Goal: Task Accomplishment & Management: Manage account settings

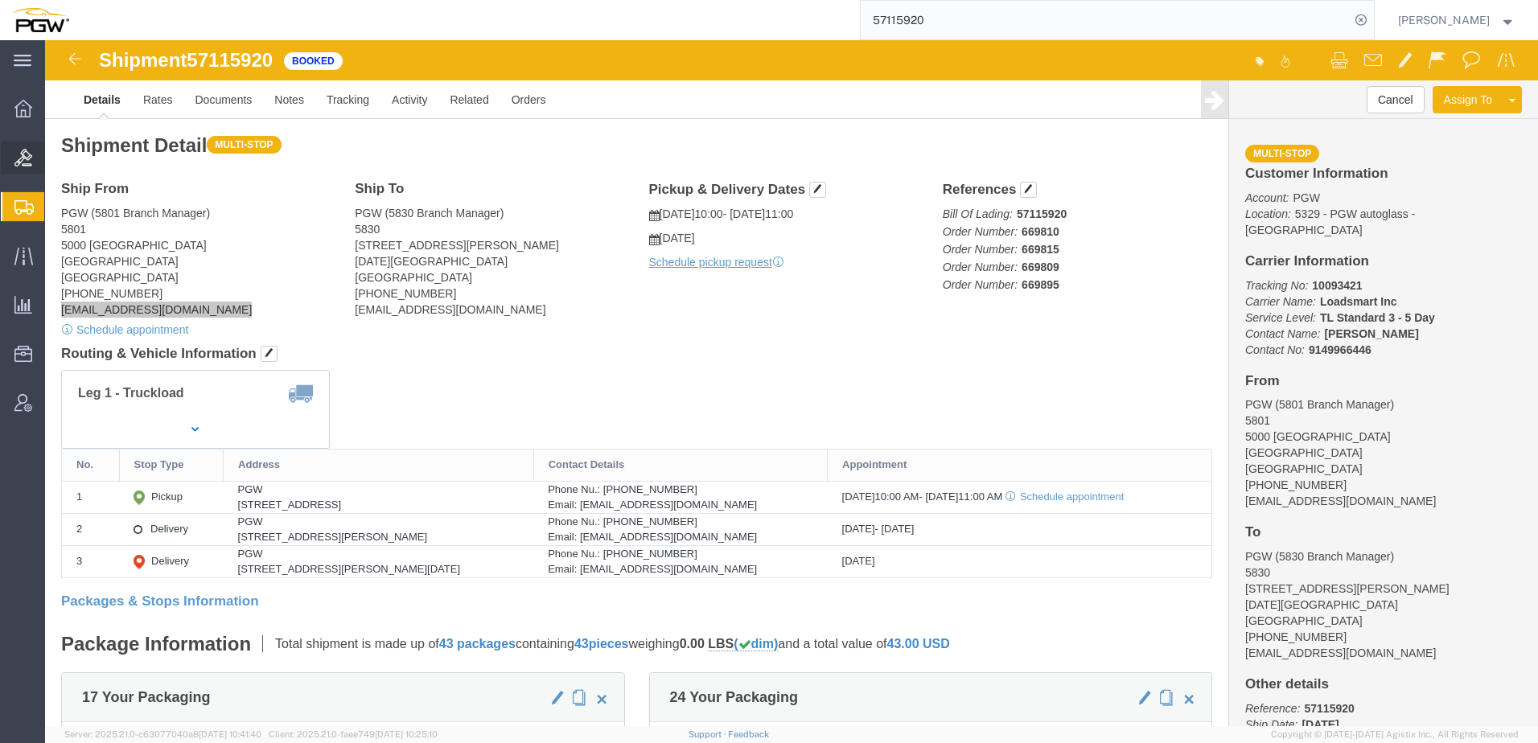
click at [56, 153] on span "Bids" at bounding box center [49, 158] width 11 height 32
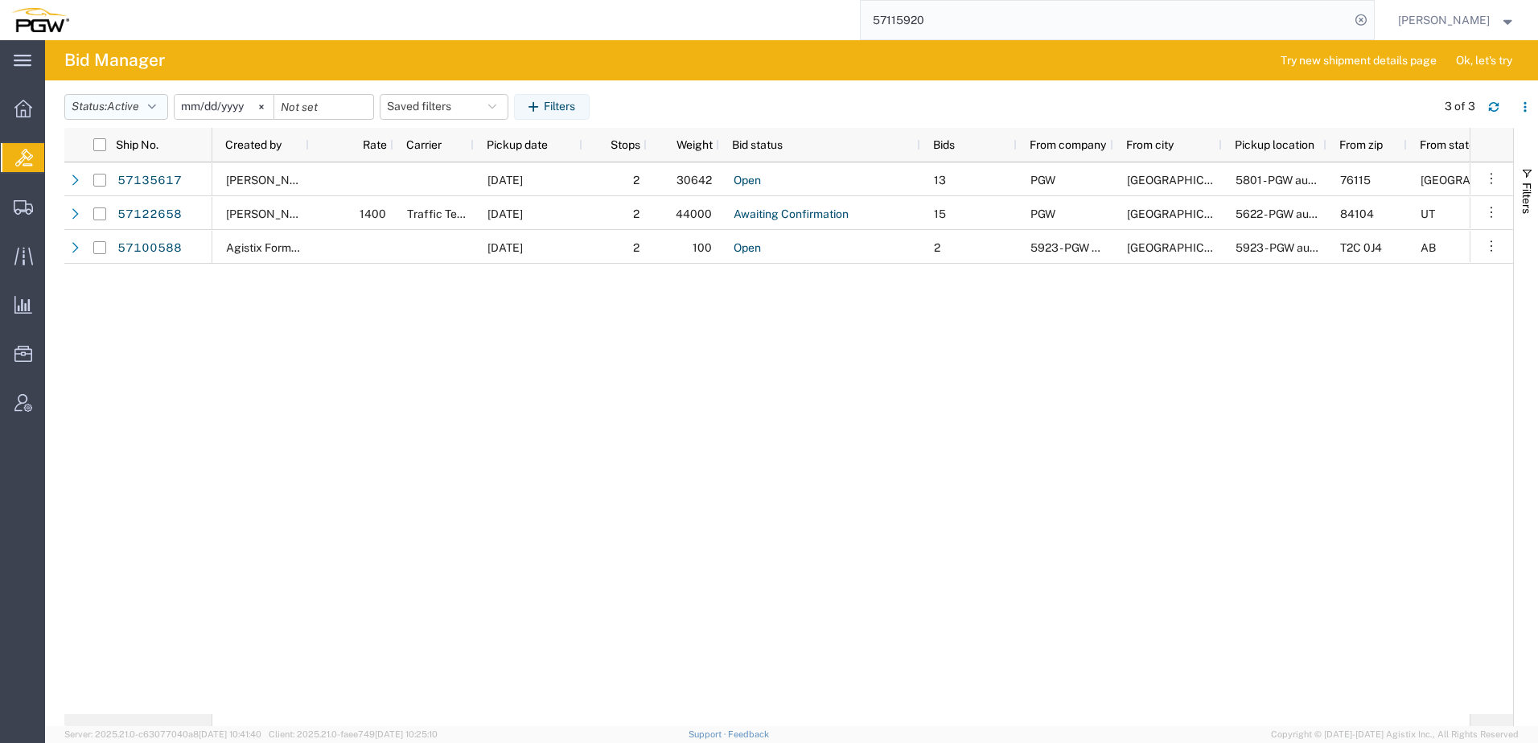
click at [139, 105] on span "Active" at bounding box center [123, 106] width 32 height 13
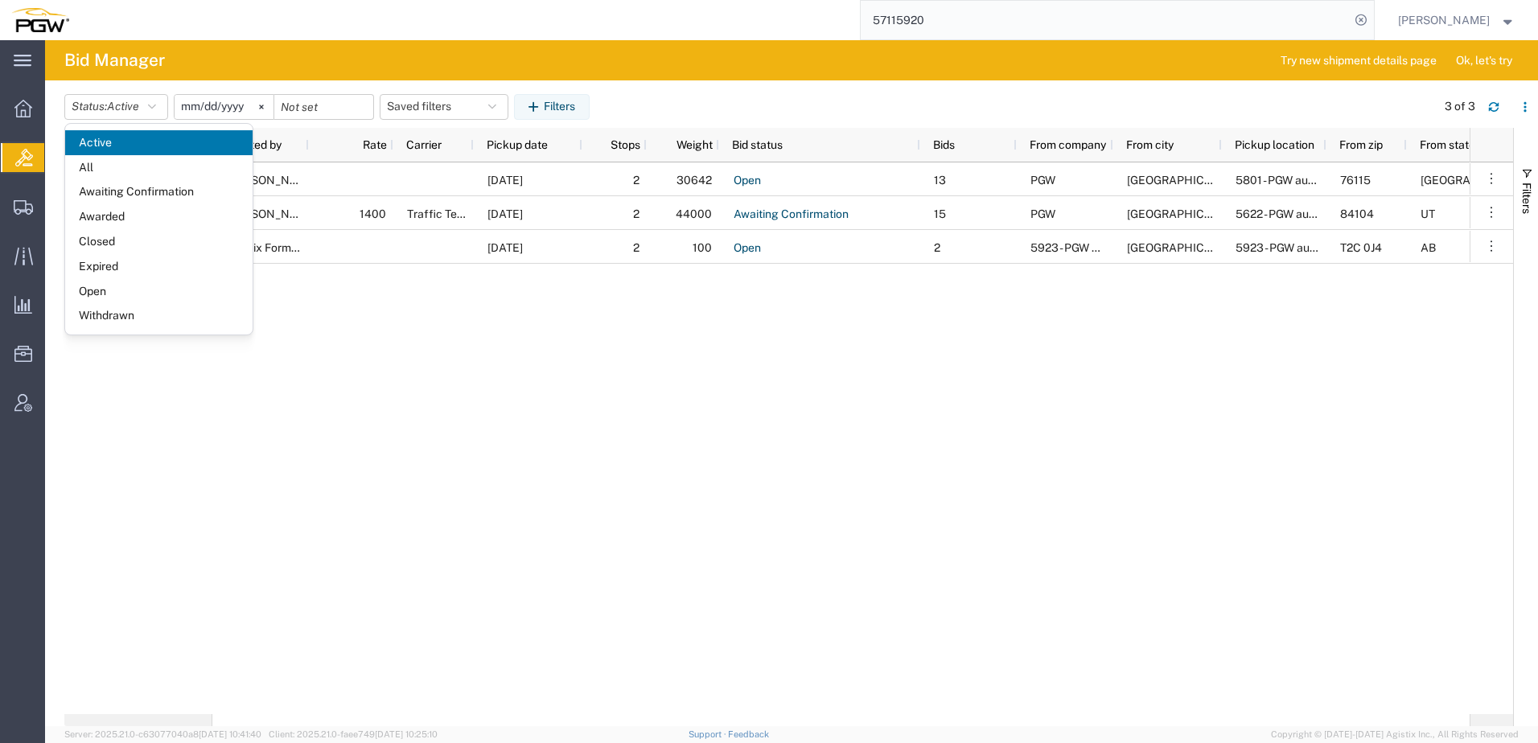
click at [758, 380] on div "[PERSON_NAME] [DATE] 2 30642 Open 13 PGW [GEOGRAPHIC_DATA] 5801 - PGW autoglass…" at bounding box center [840, 438] width 1257 height 552
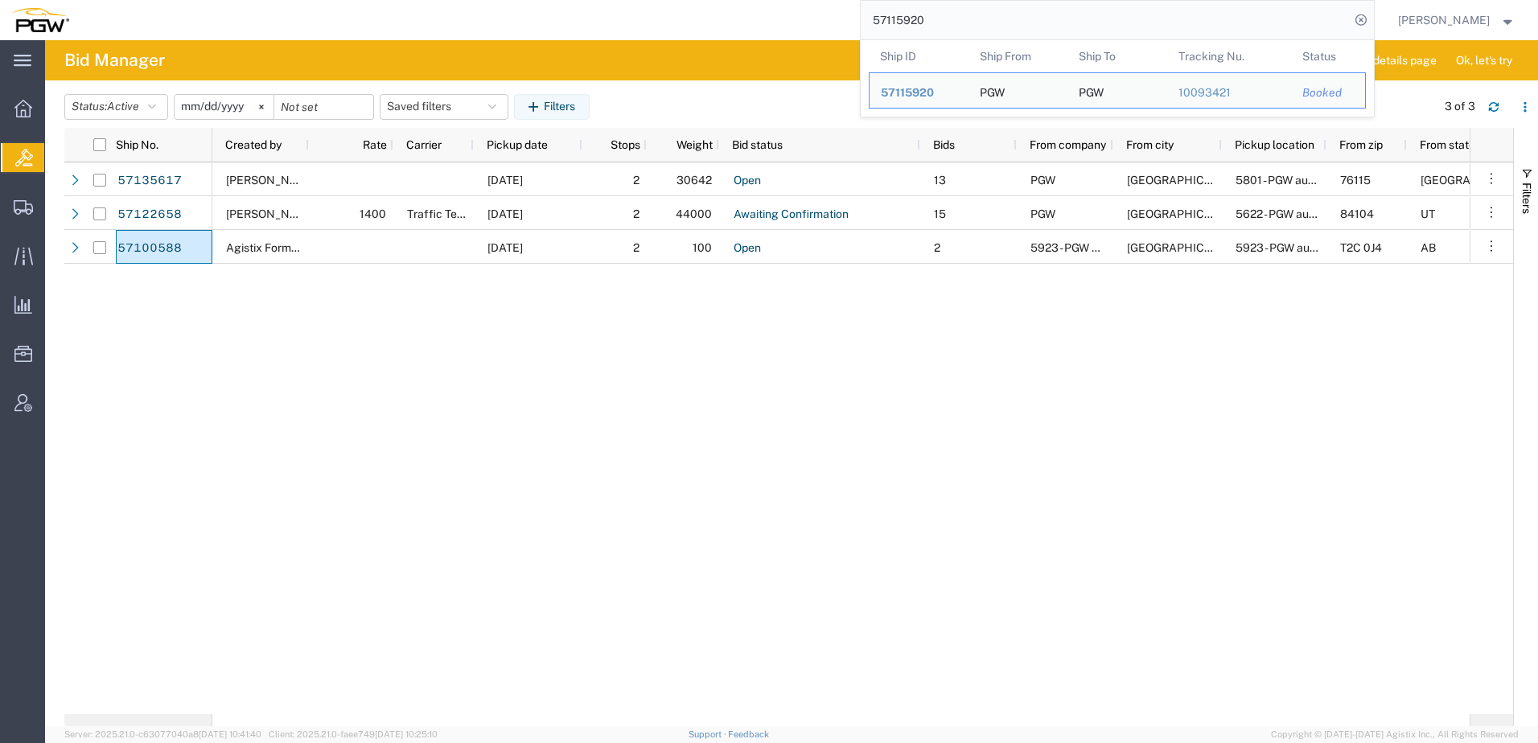
drag, startPoint x: 1013, startPoint y: 19, endPoint x: 231, endPoint y: 19, distance: 781.9
click at [204, 19] on div "57115920 Ship ID Ship From Ship To Tracking Nu. Status Ship ID 57115920 Ship Fr…" at bounding box center [727, 20] width 1294 height 40
paste input "27291"
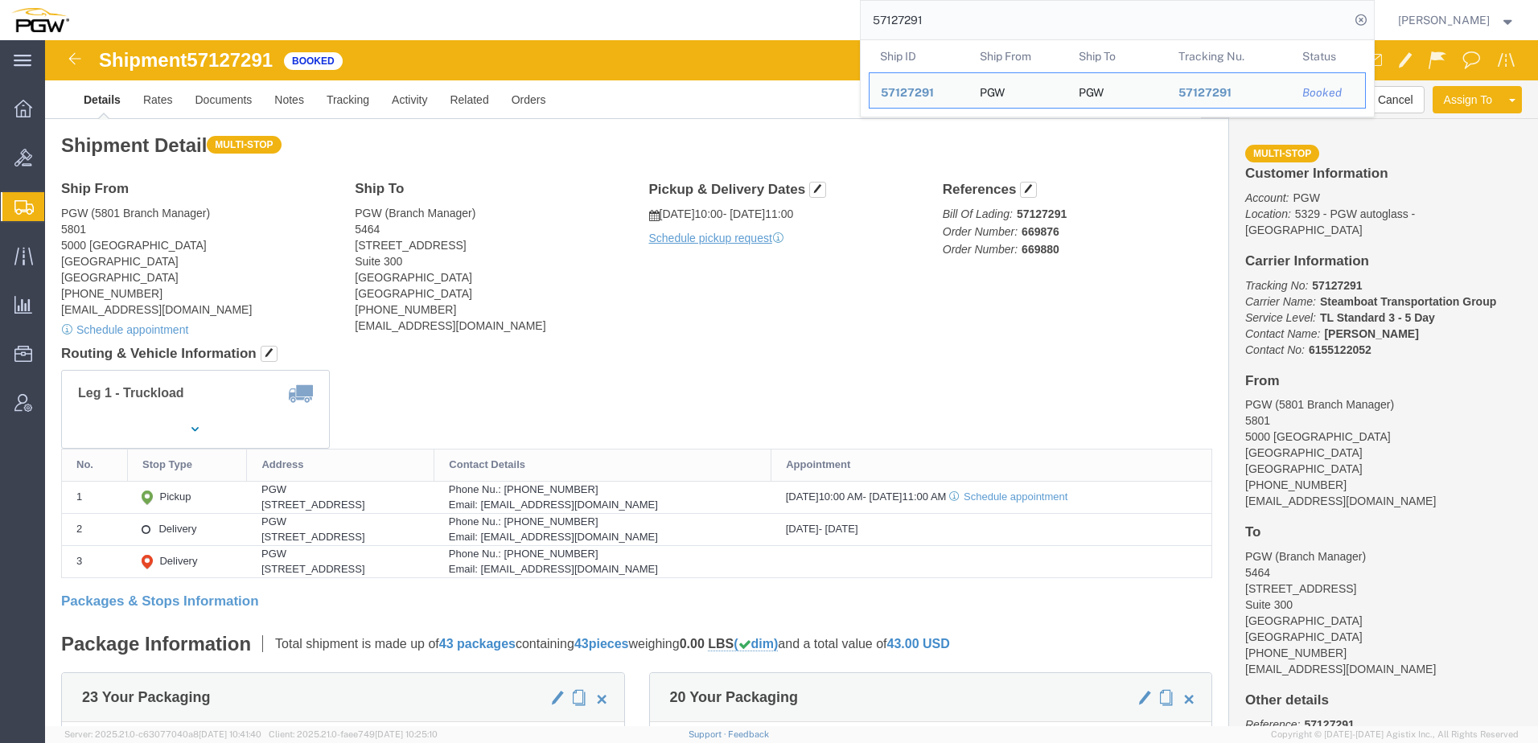
click div "Leg 1 - Truckload Vehicle 1: Standard Dry Van (53 Feet) Number of trucks: 1"
drag, startPoint x: 995, startPoint y: 11, endPoint x: 397, endPoint y: 17, distance: 598.5
click at [392, 16] on div "57127291 Ship ID Ship From Ship To Tracking Nu. Status Ship ID 57127291 Ship Fr…" at bounding box center [727, 20] width 1294 height 40
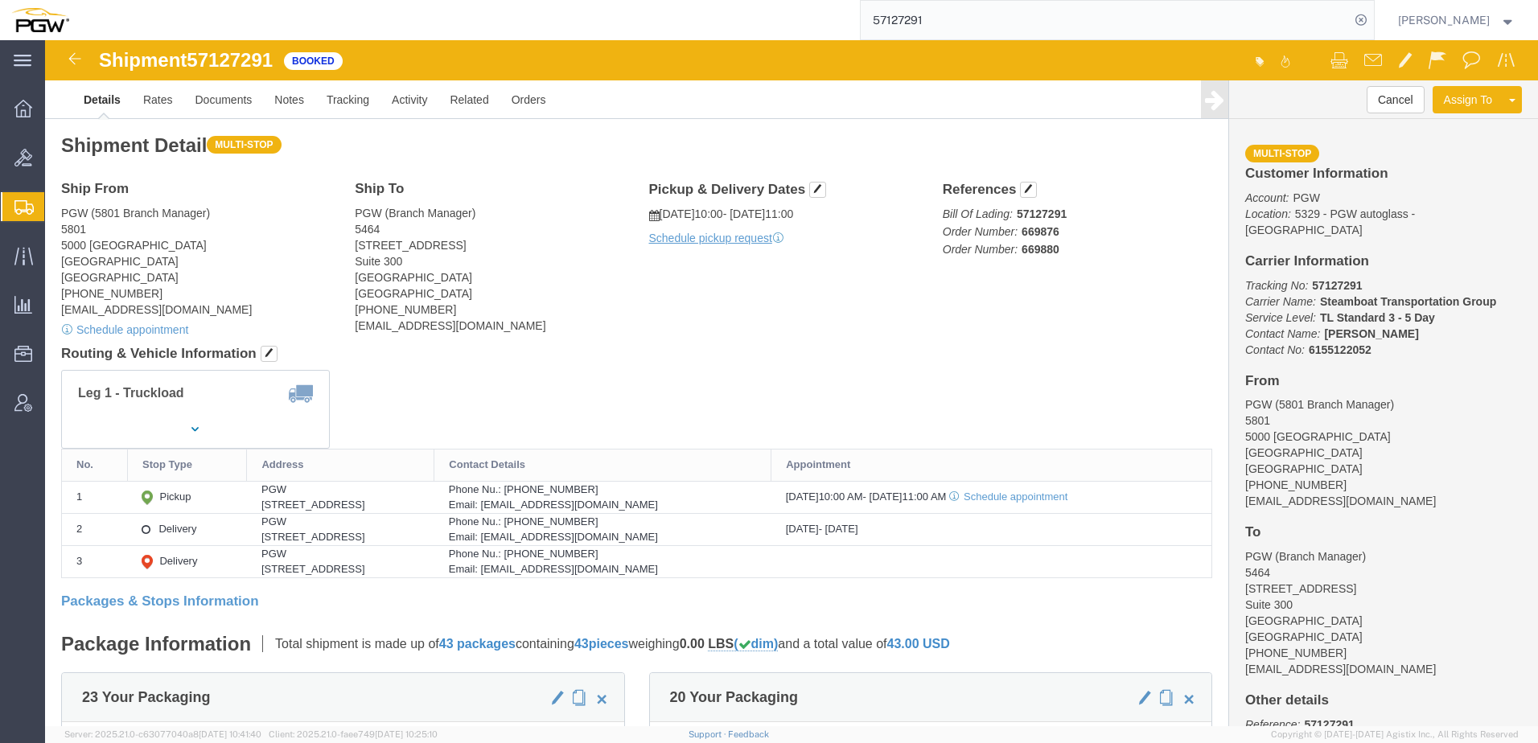
paste input "BRCH080"
type input "BRCH0801"
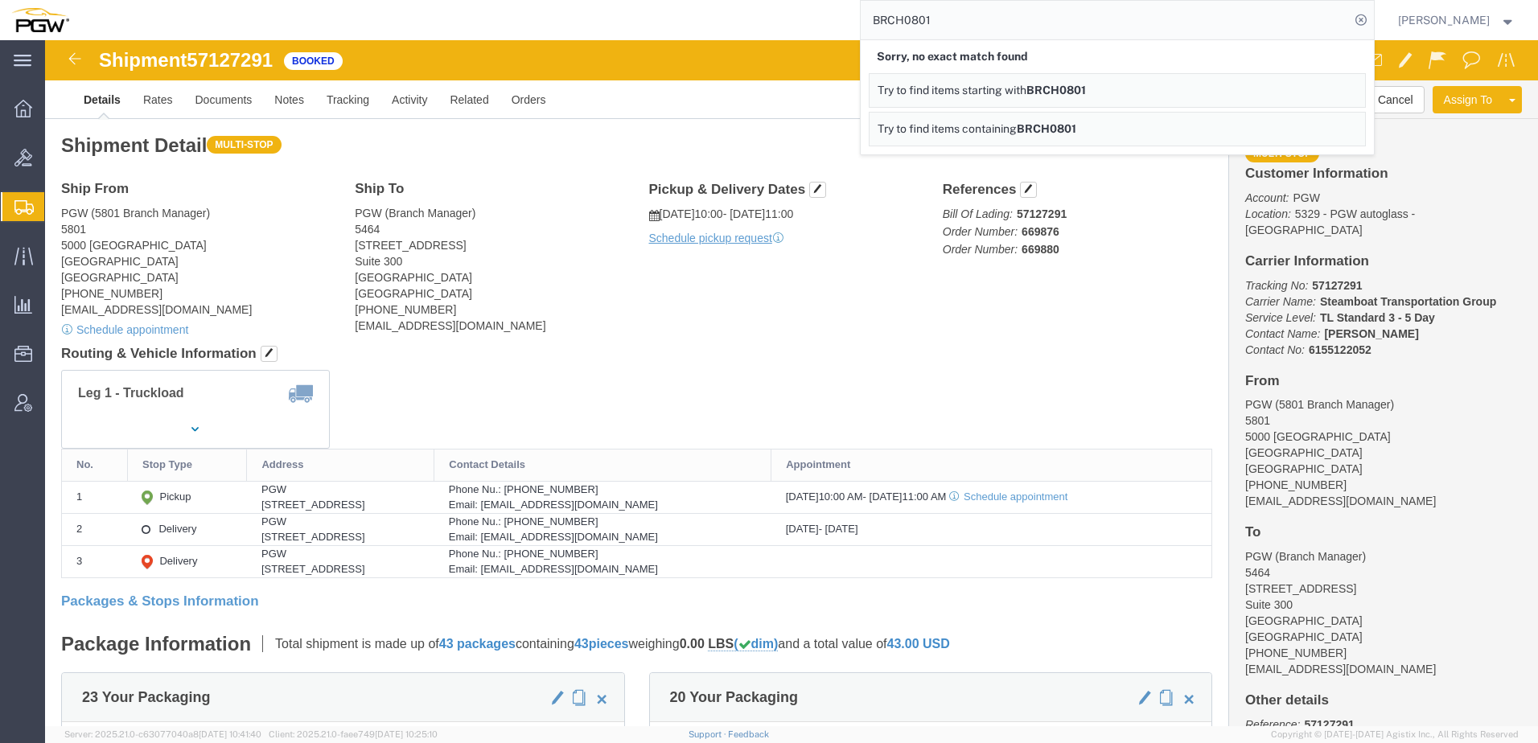
click h2 "Shipment Detail Multi-stop"
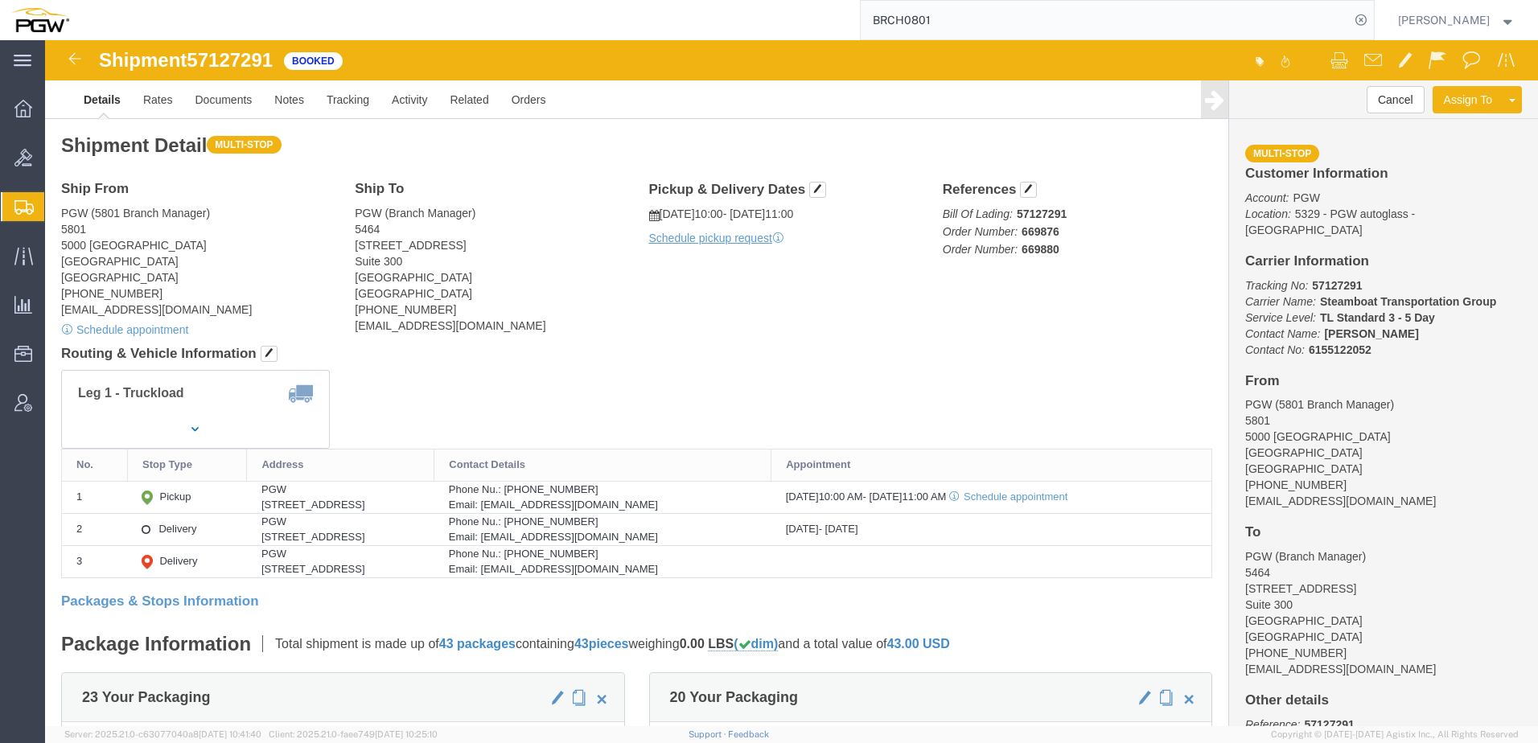
click div "Shipment Detail Multi-stop Ship From PGW (5801 Branch Manager) [STREET_ADDRESS]…"
drag, startPoint x: 972, startPoint y: 22, endPoint x: 595, endPoint y: 28, distance: 376.5
click at [617, 23] on div "BRCH0801" at bounding box center [727, 20] width 1294 height 40
click address "PGW (5801 Branch Manager) [STREET_ADDRESS] [PHONE_NUMBER] [EMAIL_ADDRESS][DOMAI…"
click link "Rates"
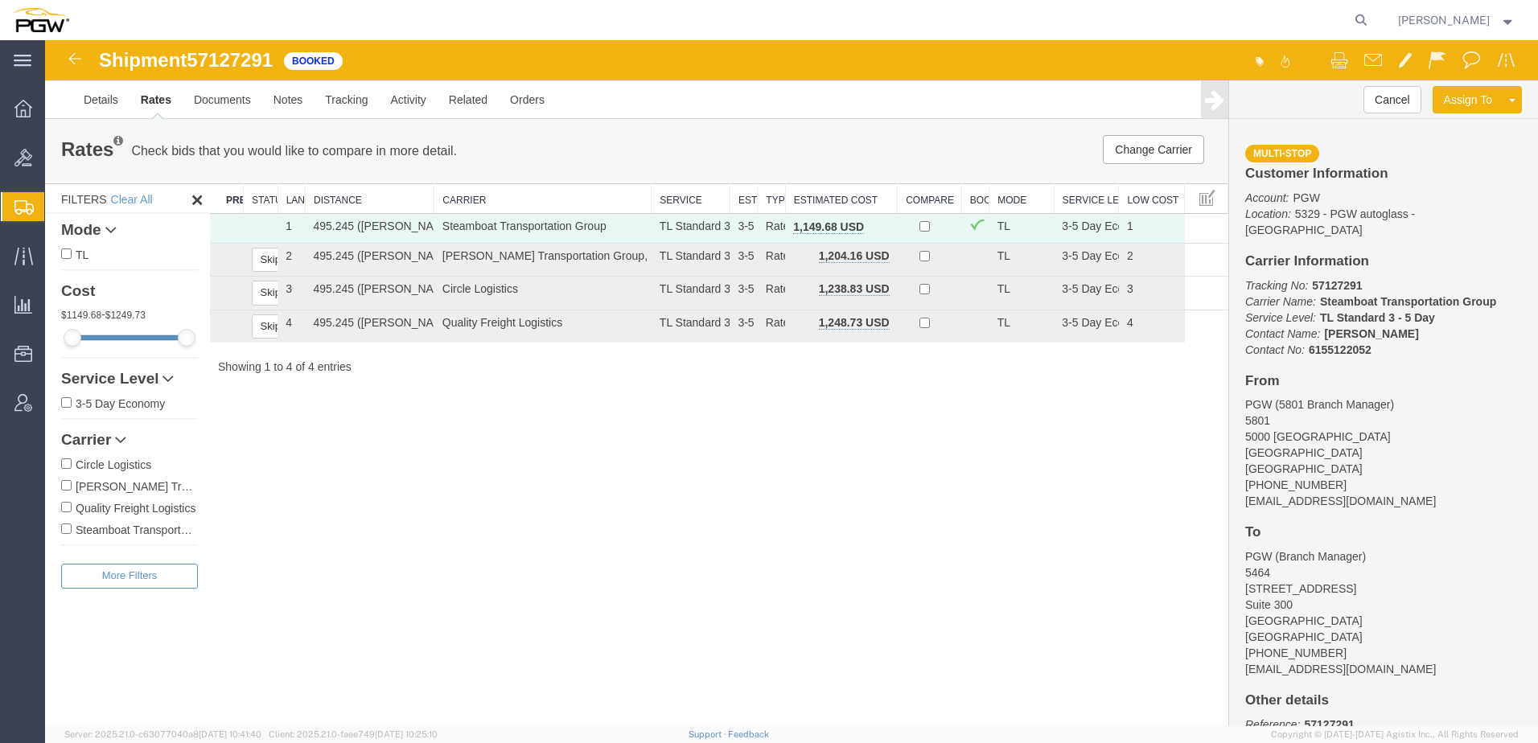
click at [557, 510] on div "Shipment 57127291 4 of 4 Booked Details Rates Documents Notes Tracking Activity…" at bounding box center [791, 383] width 1493 height 686
click at [98, 93] on link "Details" at bounding box center [100, 99] width 57 height 39
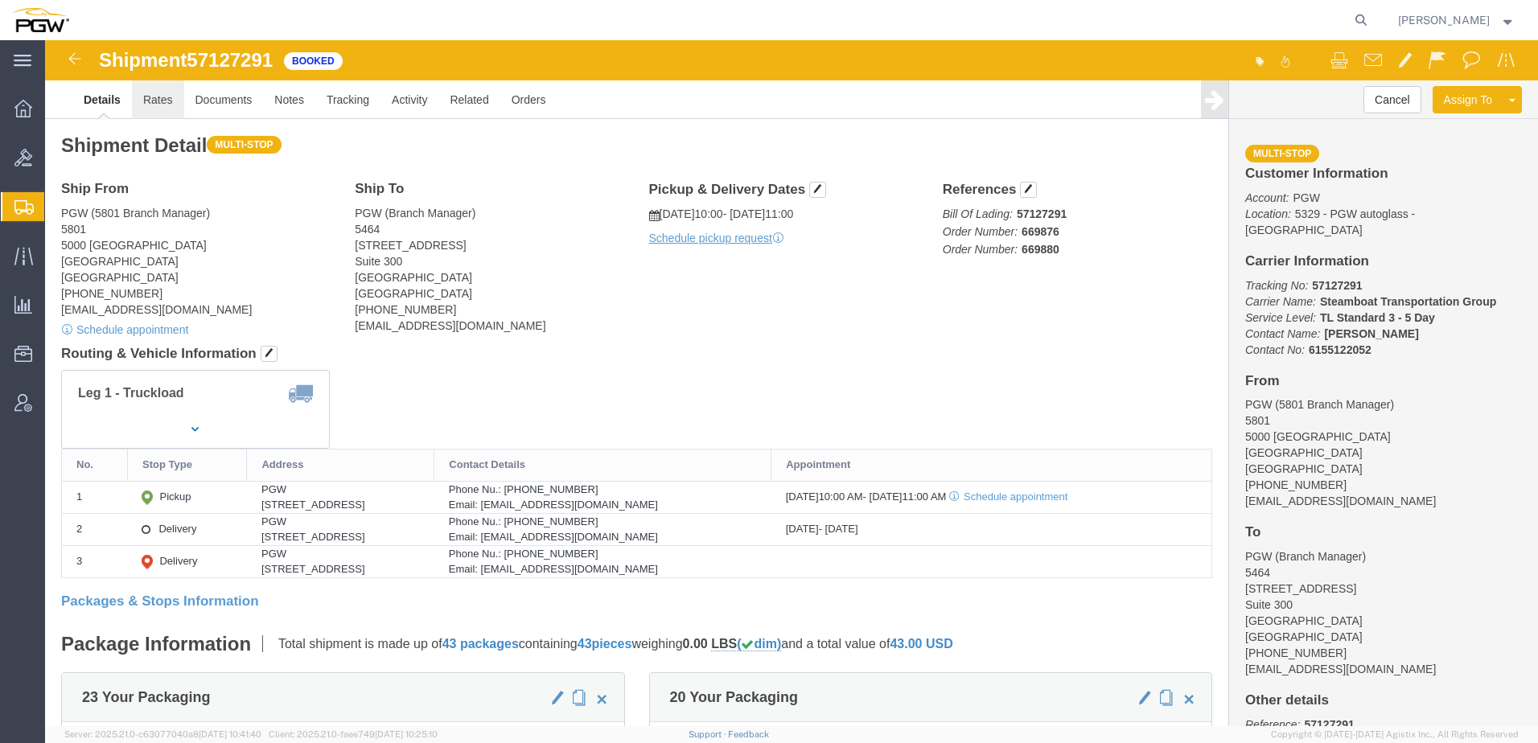
click link "Rates"
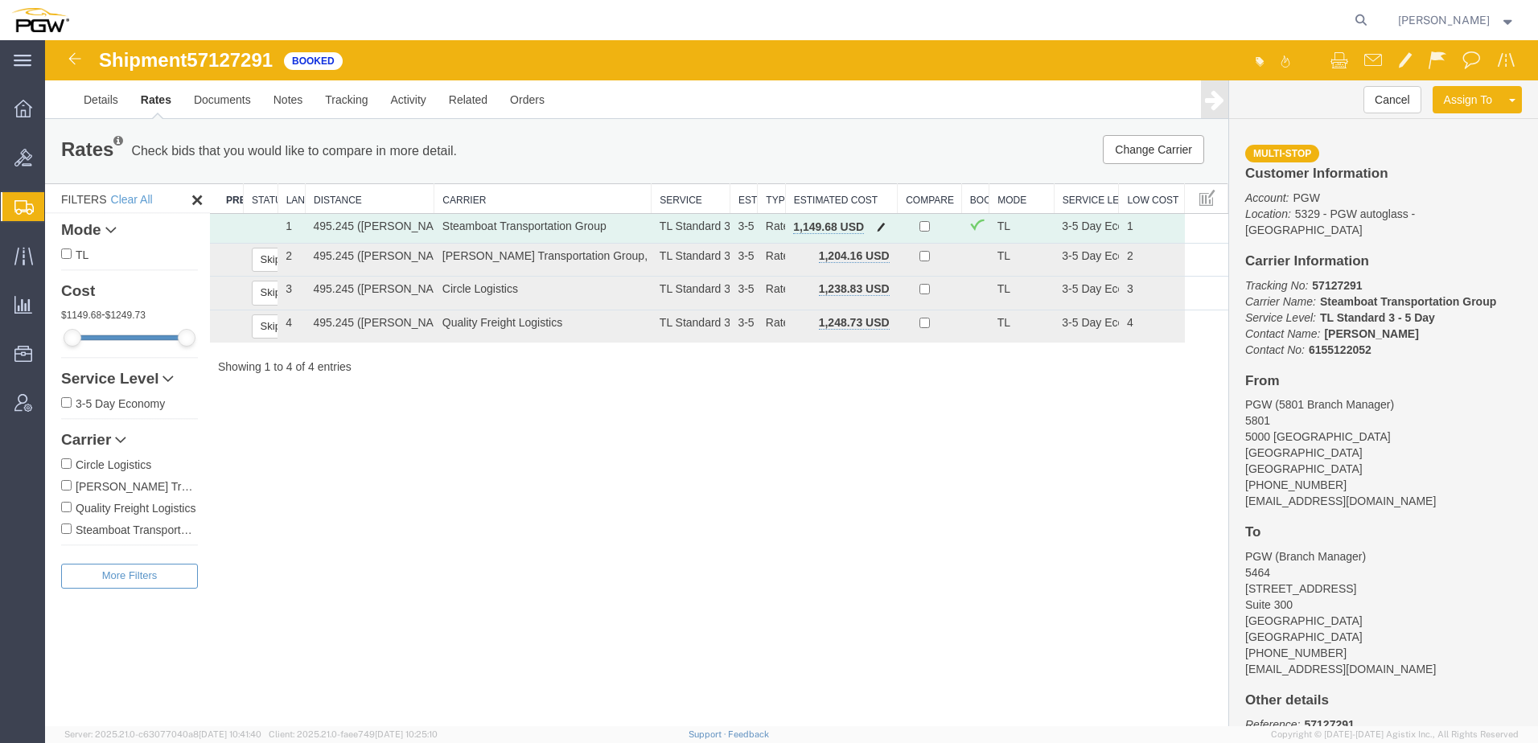
click at [882, 227] on span "button" at bounding box center [881, 226] width 9 height 11
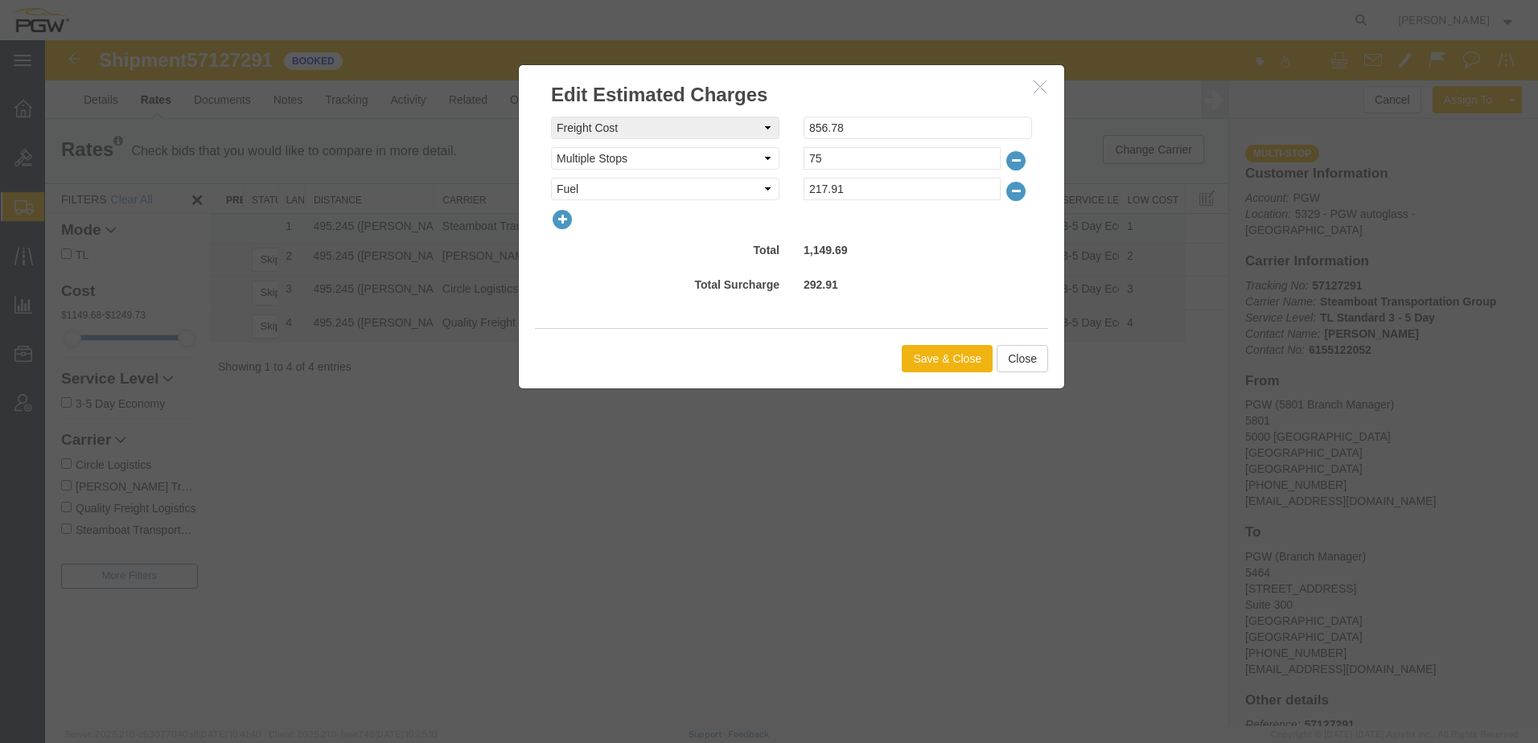
click at [561, 219] on icon "button" at bounding box center [562, 219] width 23 height 23
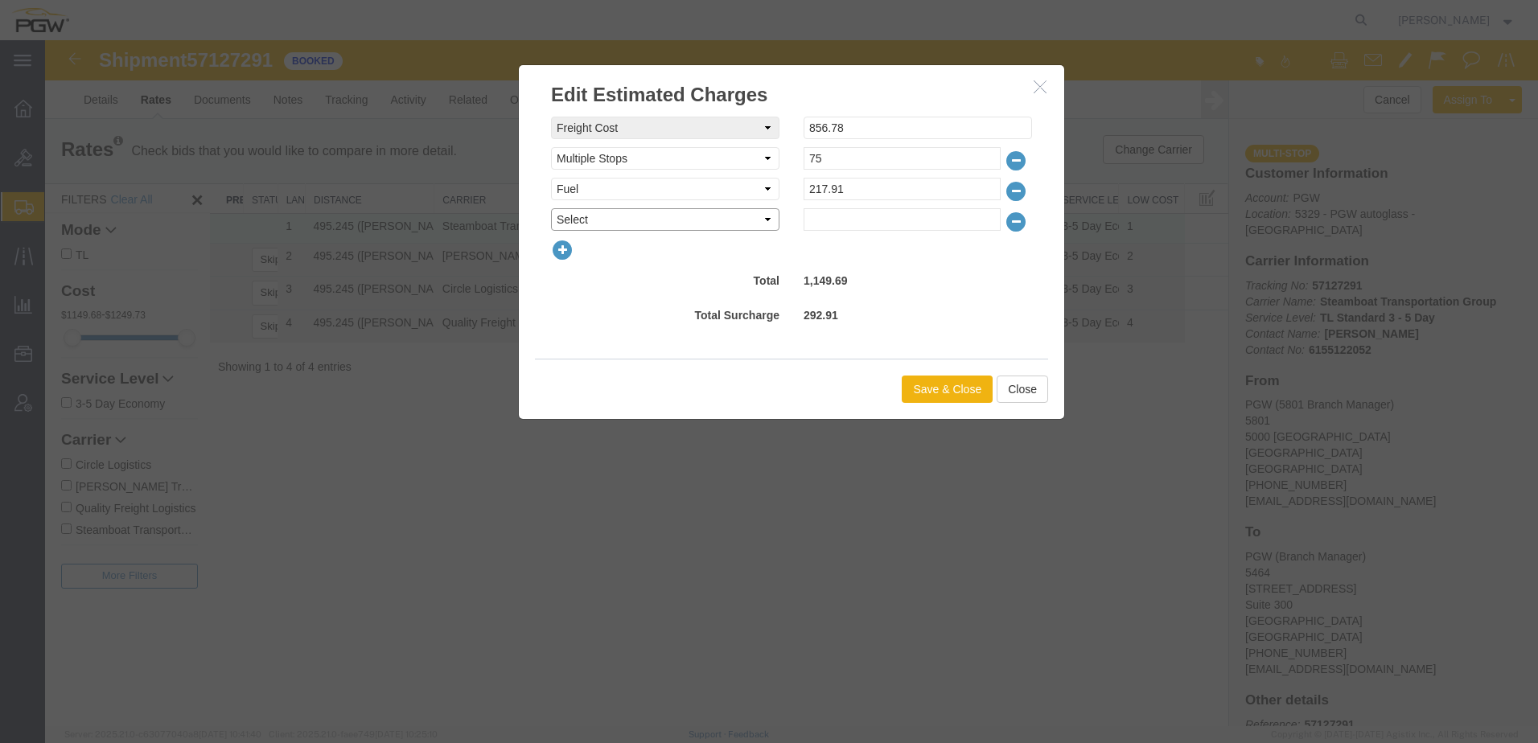
click at [570, 218] on select "Select AES Filing Accessorial Delivery Charge Additional Invoice Details Addres…" at bounding box center [665, 219] width 228 height 23
select select "VEHI_FUR_NOT_USED"
click at [551, 208] on select "Select AES Filing Accessorial Delivery Charge Additional Invoice Details Addres…" at bounding box center [665, 219] width 228 height 23
click at [930, 220] on input "text" at bounding box center [902, 219] width 197 height 23
type input "150.00"
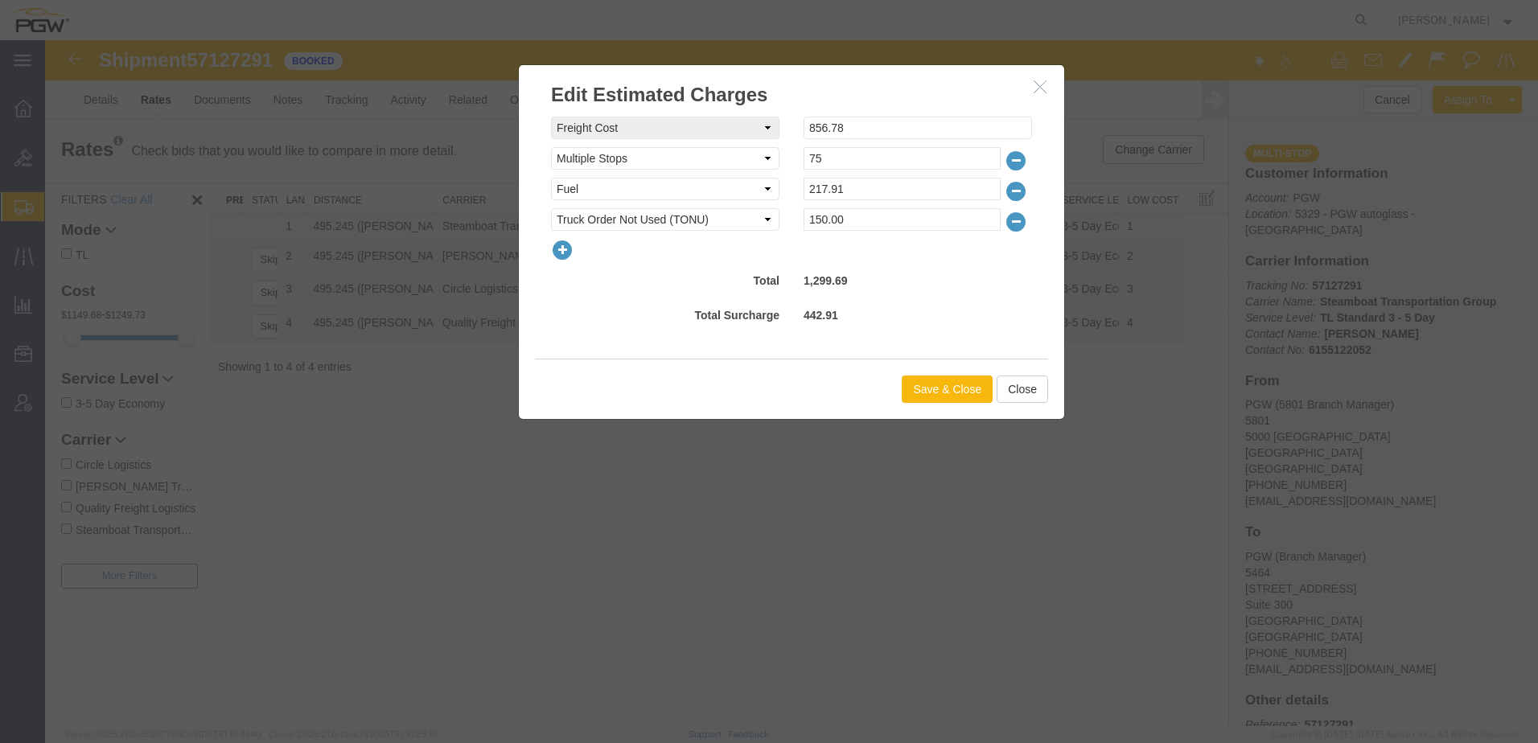
click at [943, 387] on button "Save & Close" at bounding box center [947, 389] width 91 height 27
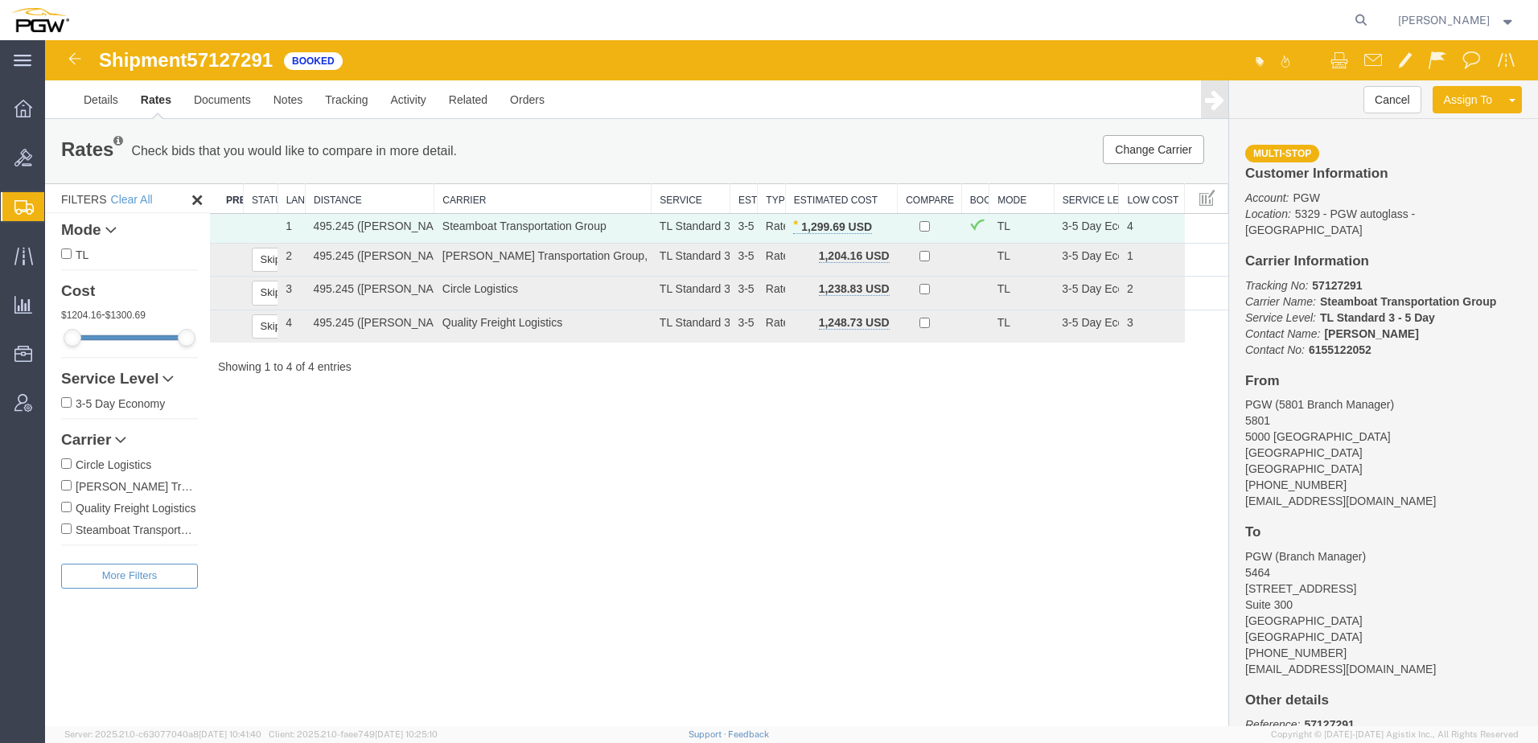
click at [604, 533] on div "Shipment 57127291 4 of 4 Booked Details Rates Documents Notes Tracking Activity…" at bounding box center [791, 383] width 1493 height 686
click at [101, 101] on link "Details" at bounding box center [100, 99] width 57 height 39
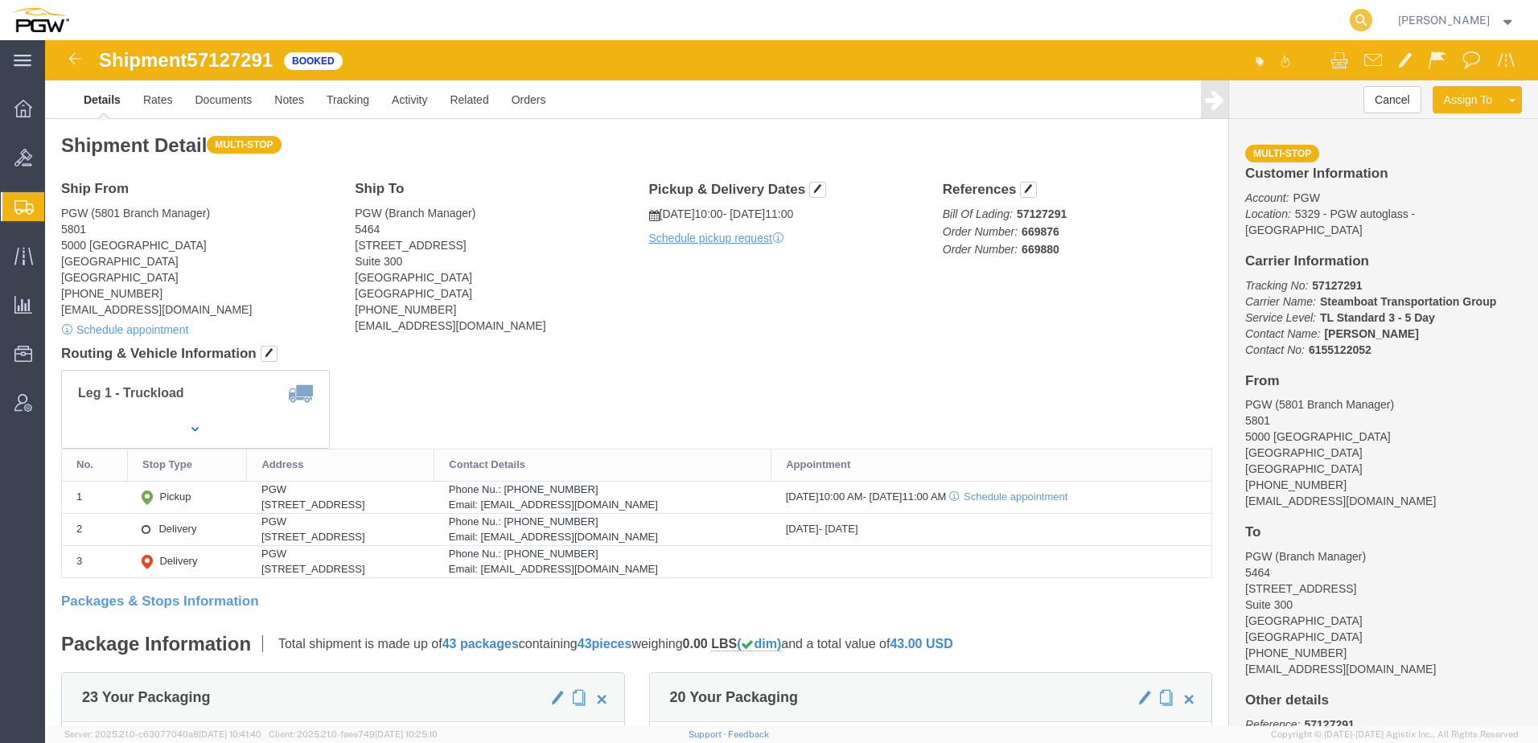
click at [1372, 17] on icon at bounding box center [1361, 20] width 23 height 23
click at [1289, 19] on input "search" at bounding box center [1105, 20] width 489 height 39
paste input "57137298"
type input "57137298"
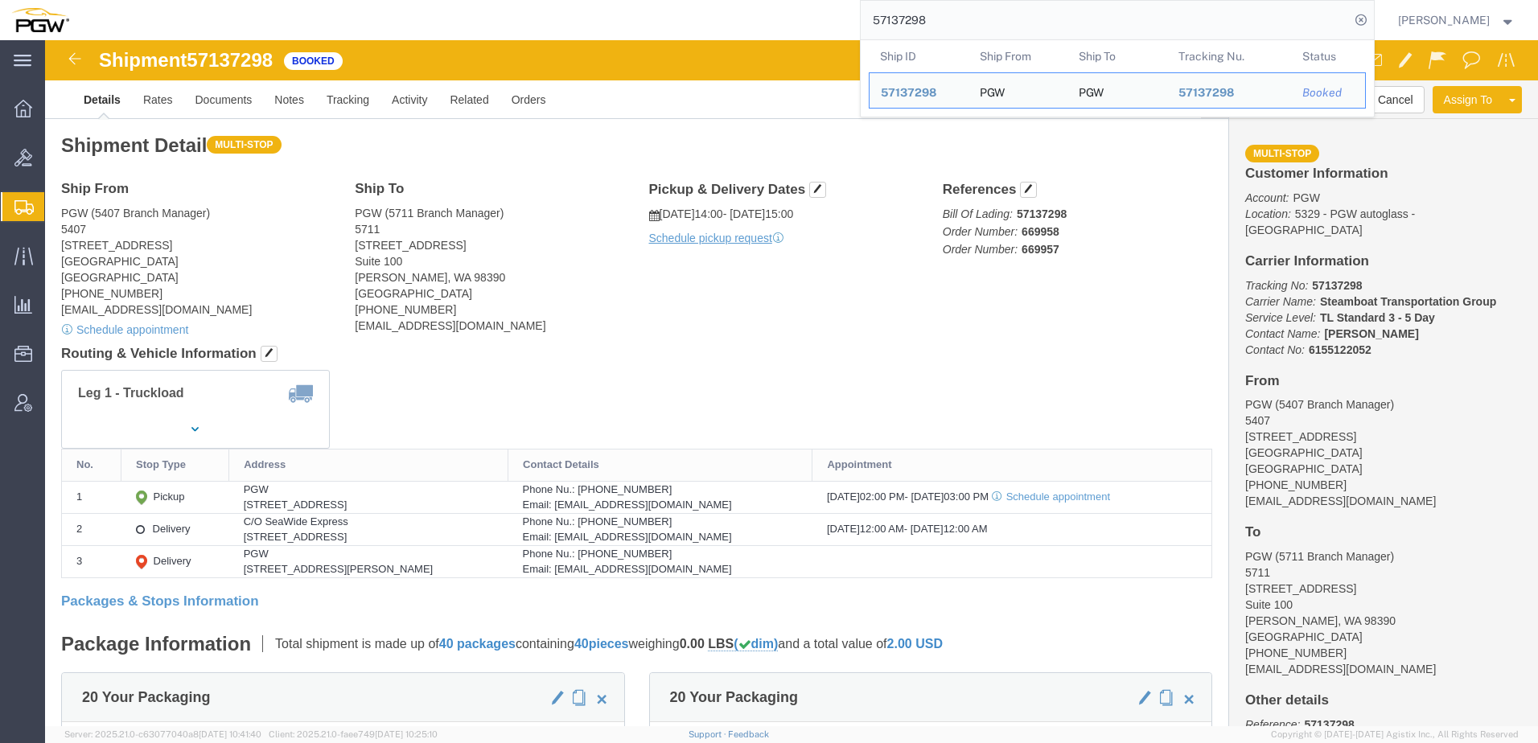
click h4 "Routing & Vehicle Information"
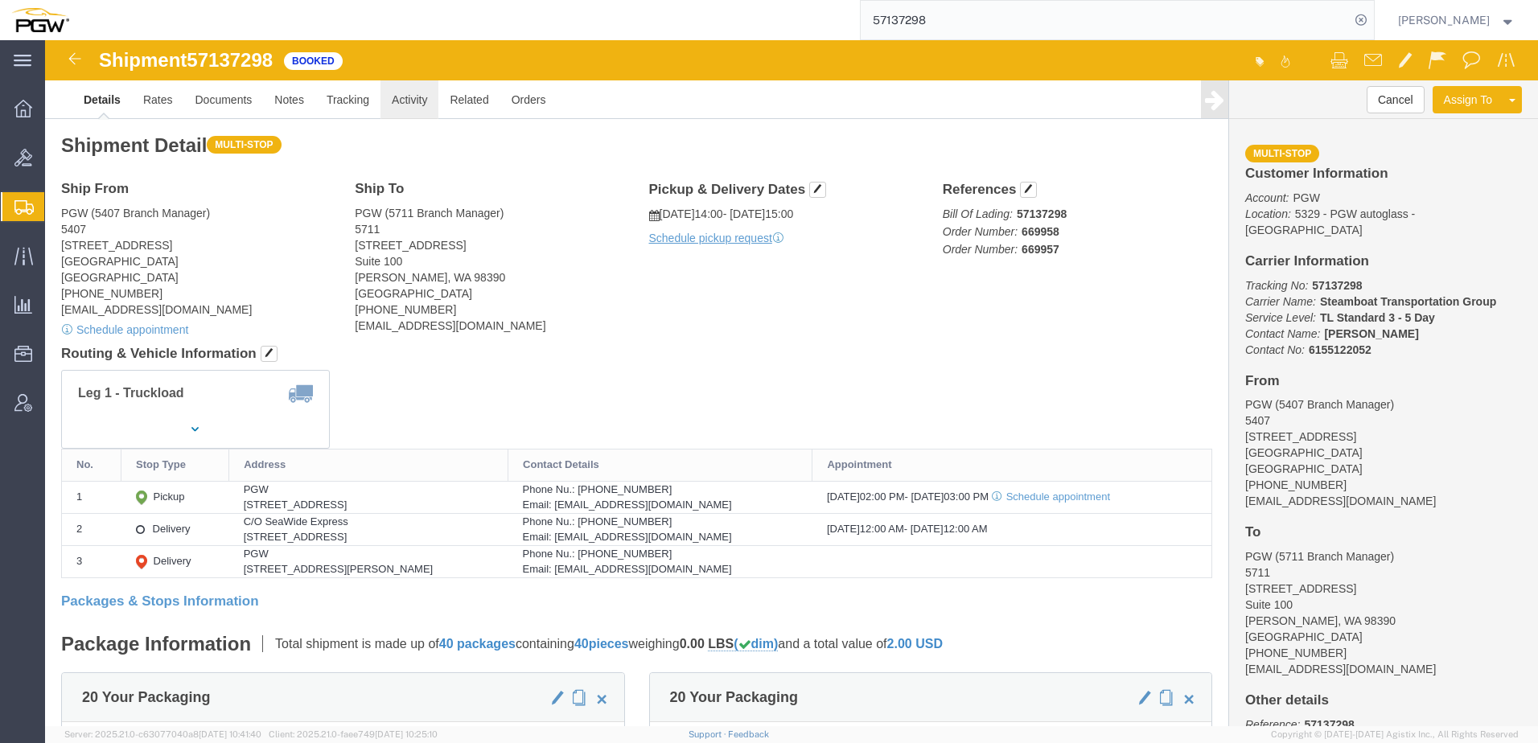
click link "Activity"
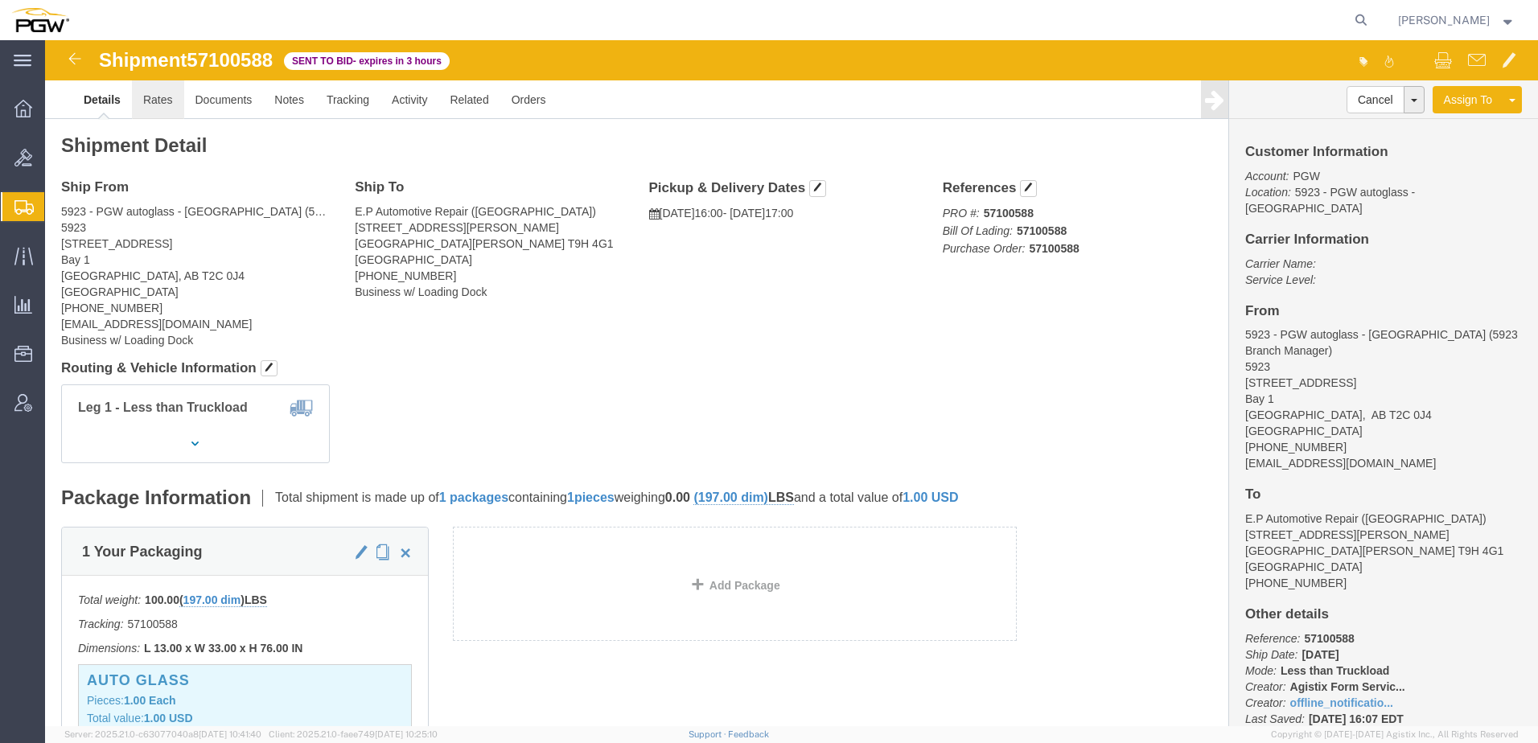
drag, startPoint x: 148, startPoint y: 101, endPoint x: 103, endPoint y: 61, distance: 60.4
click link "Rates"
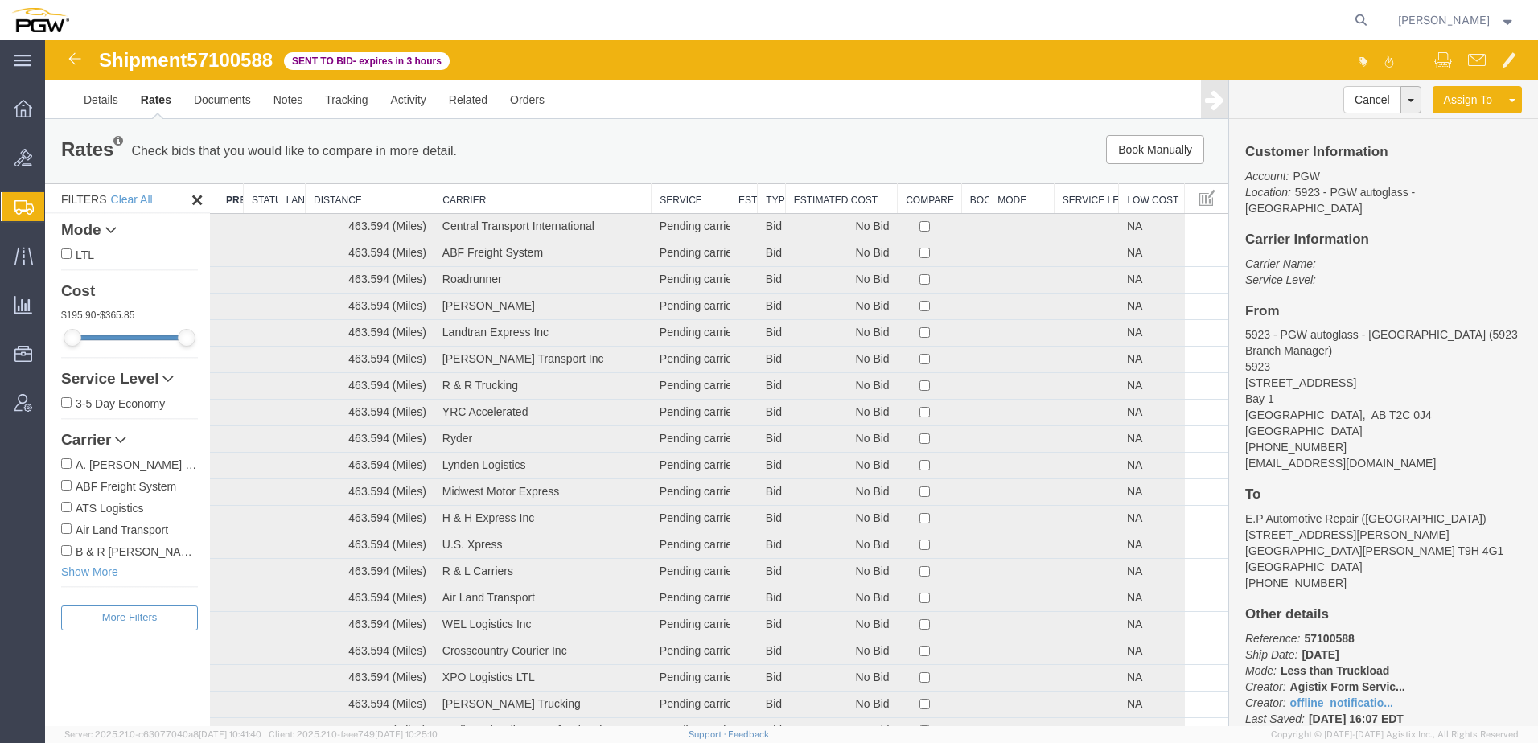
click at [812, 198] on th "Estimated Cost" at bounding box center [841, 199] width 112 height 30
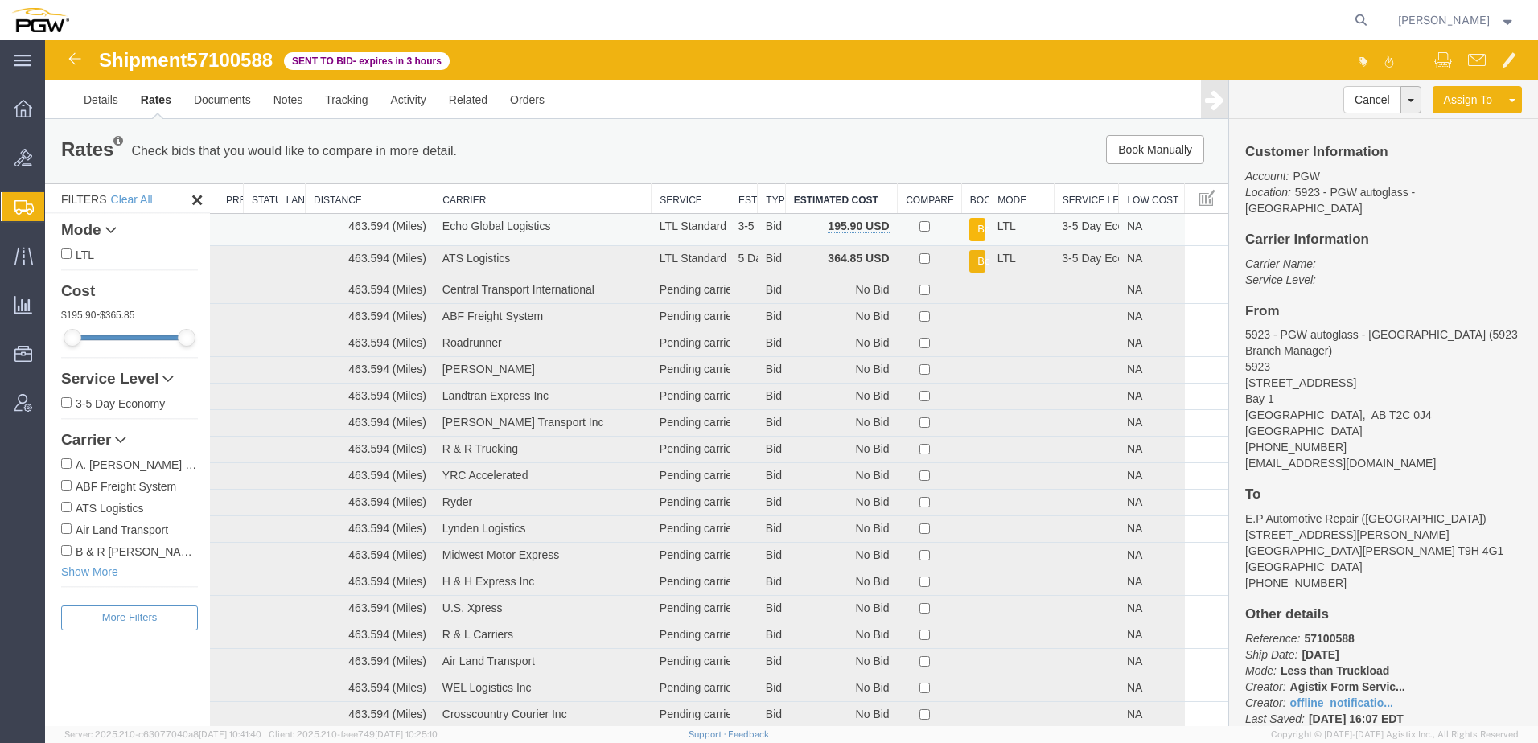
click at [969, 227] on button "Book" at bounding box center [977, 229] width 16 height 23
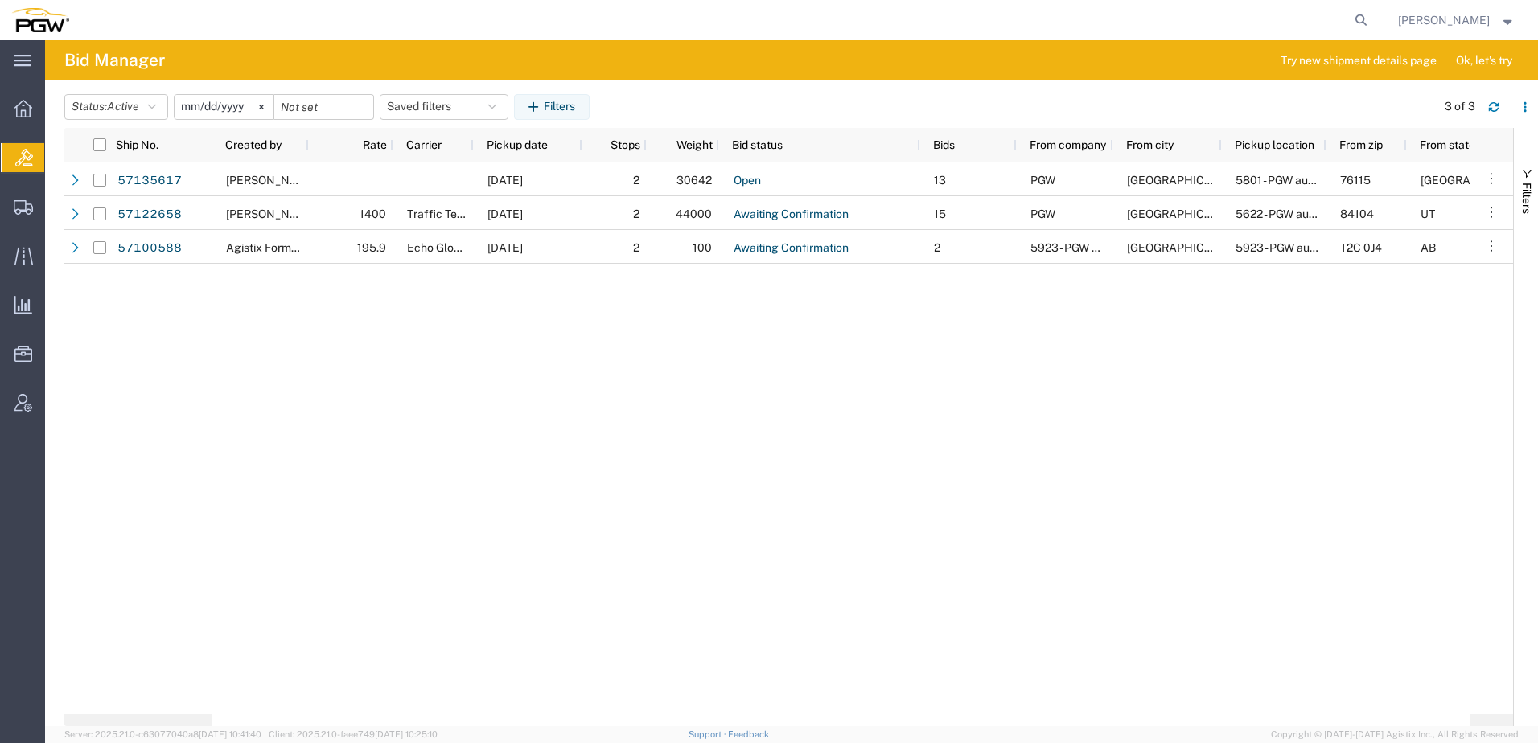
click at [512, 379] on div "Ksenia Gushchina-Kerecz 10/17/2025 2 30642 Open 13 PGW Fort Worth 5801 - PGW au…" at bounding box center [840, 438] width 1257 height 552
click at [1372, 29] on icon at bounding box center [1361, 20] width 23 height 23
paste input "57135931"
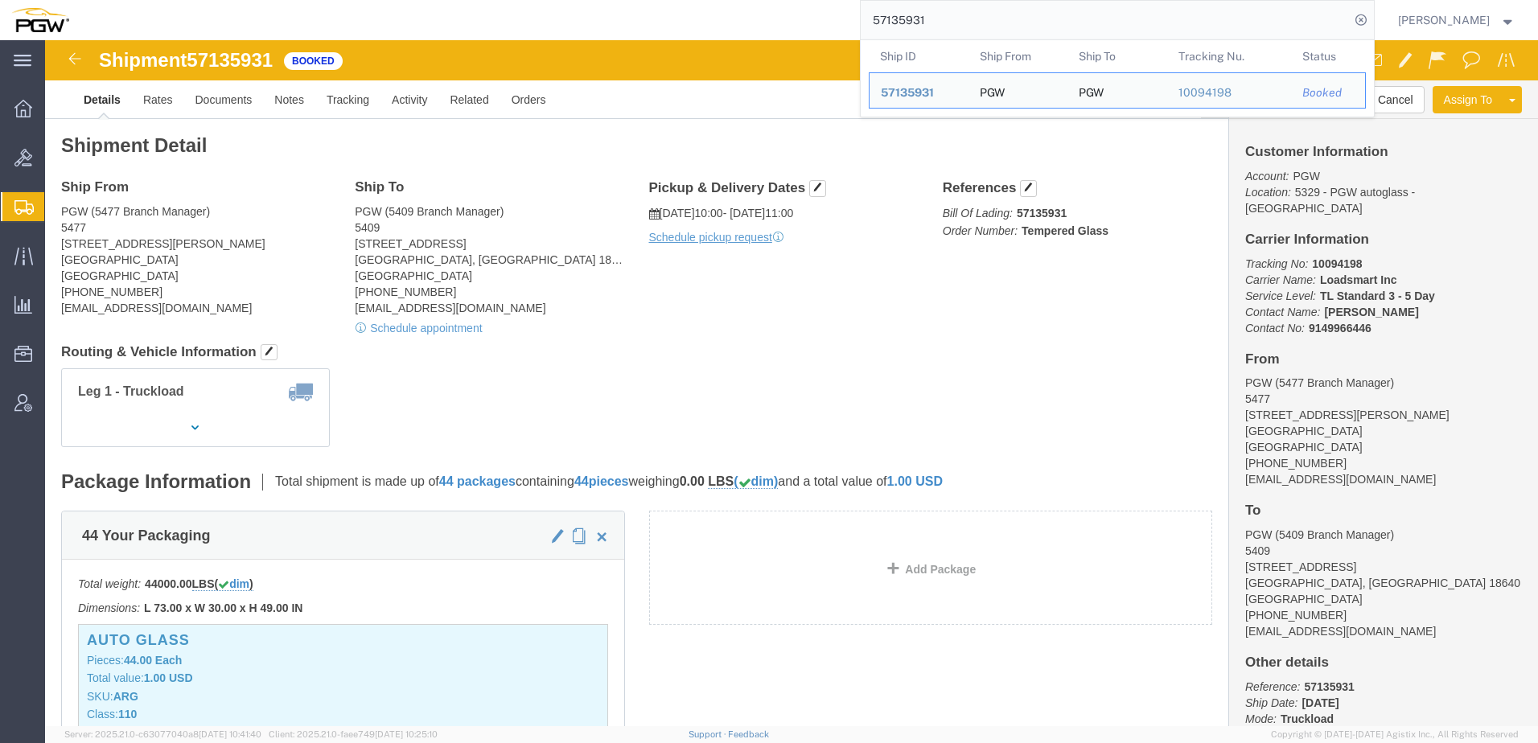
drag, startPoint x: 1017, startPoint y: 20, endPoint x: 841, endPoint y: 21, distance: 176.2
click at [837, 21] on div "57135931 Ship ID Ship From Ship To Tracking Nu. Status Ship ID 57135931 Ship Fr…" at bounding box center [727, 20] width 1294 height 40
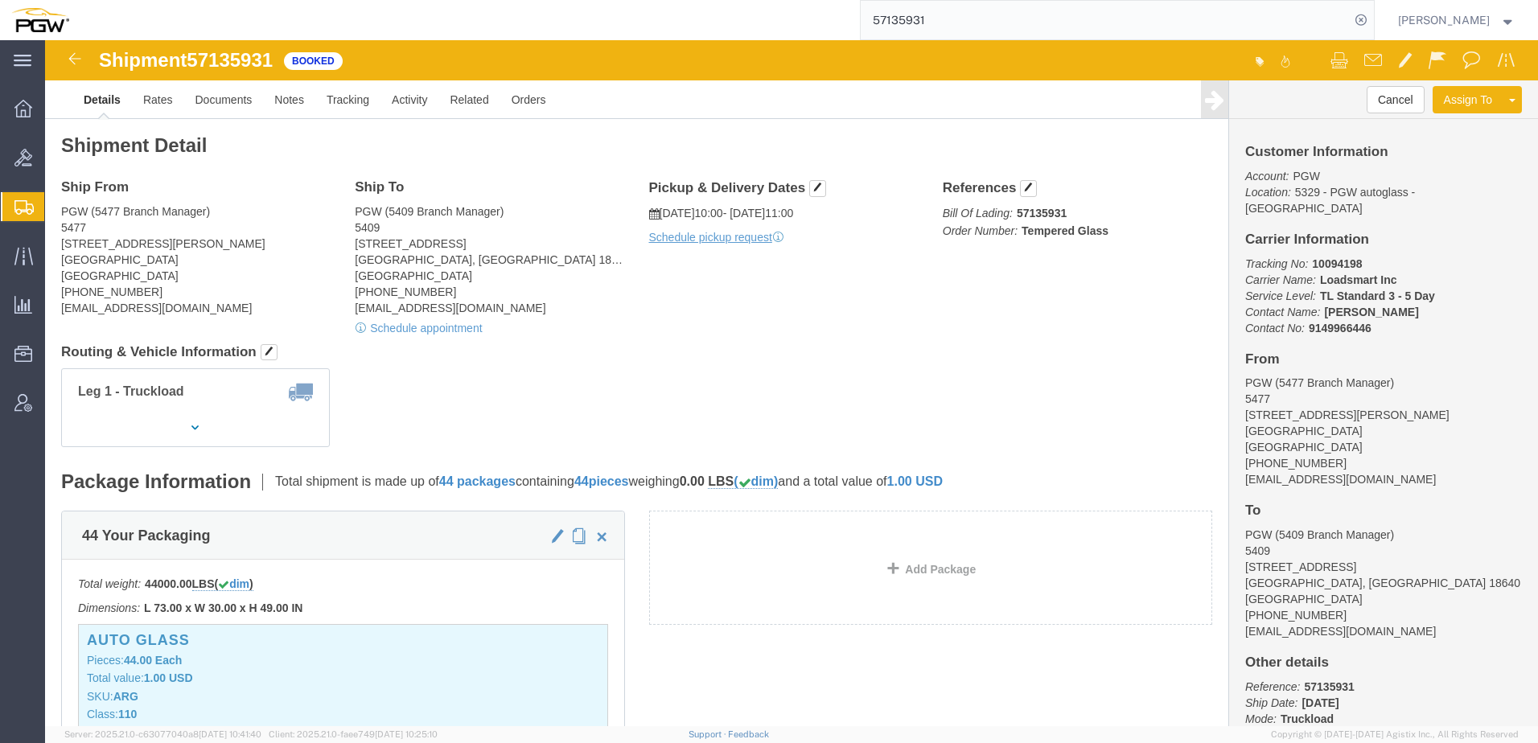
click at [1005, 6] on input "57135931" at bounding box center [1105, 20] width 489 height 39
drag, startPoint x: 987, startPoint y: 18, endPoint x: 794, endPoint y: 23, distance: 193.1
click at [804, 23] on div "57135931" at bounding box center [727, 20] width 1294 height 40
drag, startPoint x: 1034, startPoint y: 21, endPoint x: 224, endPoint y: 32, distance: 810.1
click at [230, 33] on div "57135931" at bounding box center [727, 20] width 1294 height 40
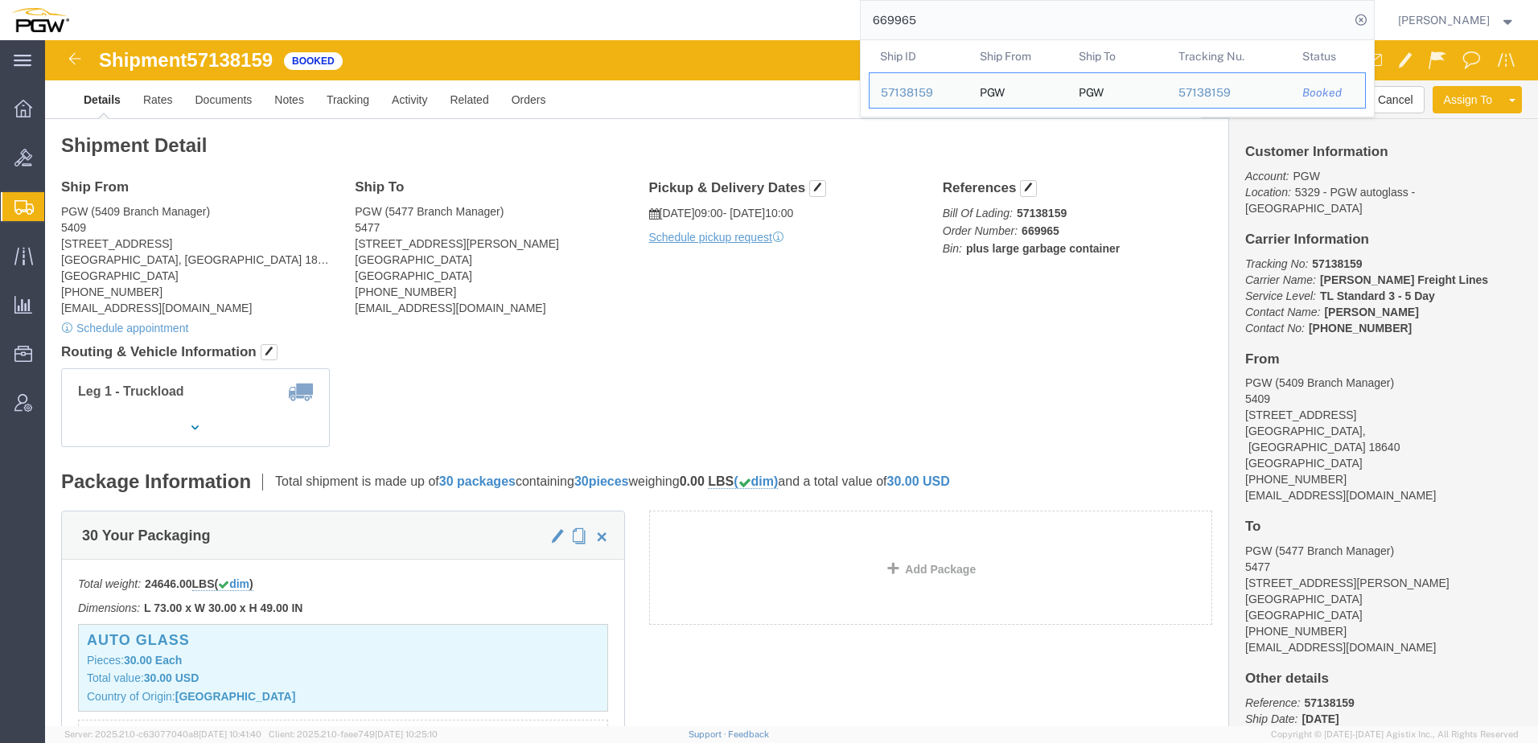
drag, startPoint x: 1059, startPoint y: 22, endPoint x: 394, endPoint y: 20, distance: 665.2
click at [393, 21] on div "669965 Ship ID Ship From Ship To Tracking Nu. Status Ship ID 57138159 Ship From…" at bounding box center [727, 20] width 1294 height 40
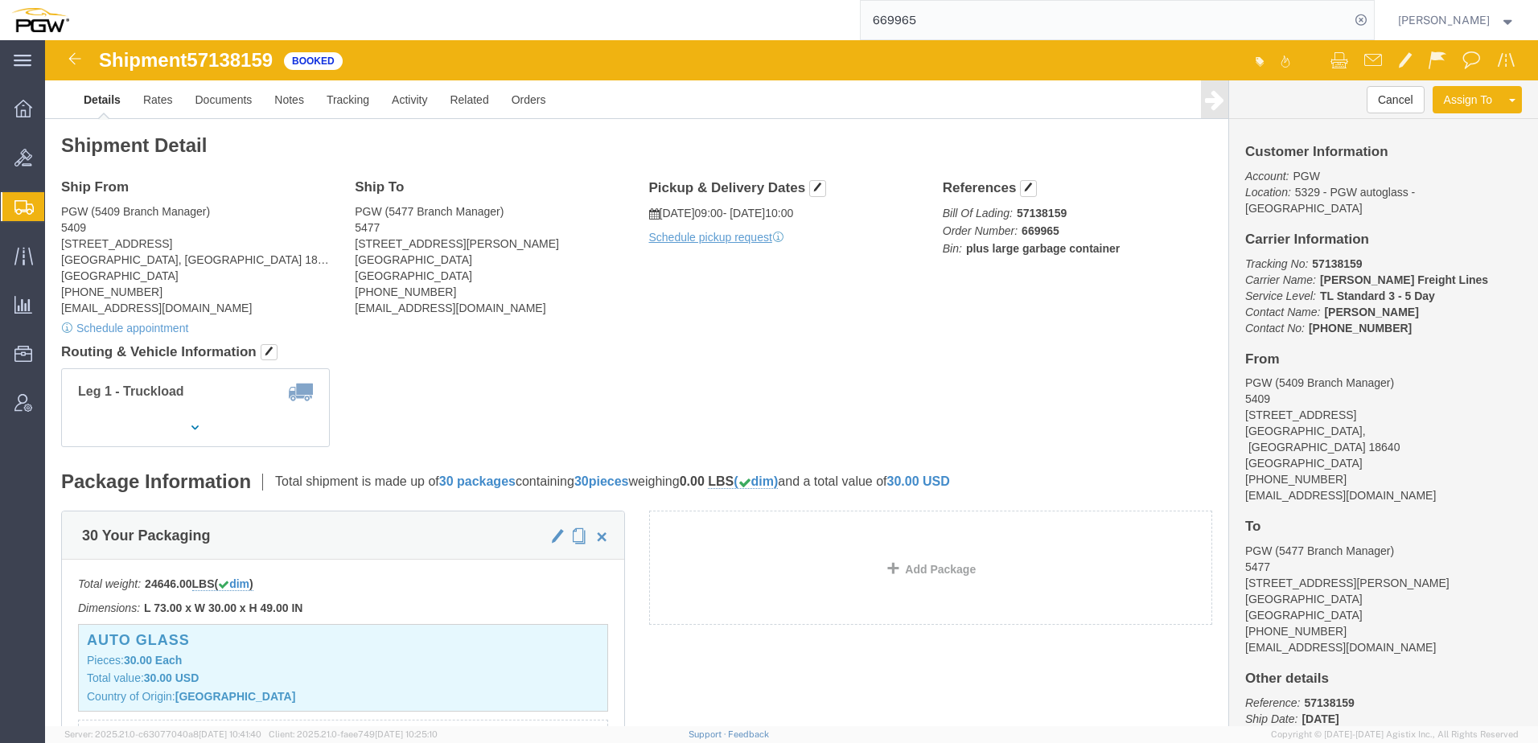
paste input "57127291"
type input "57127291"
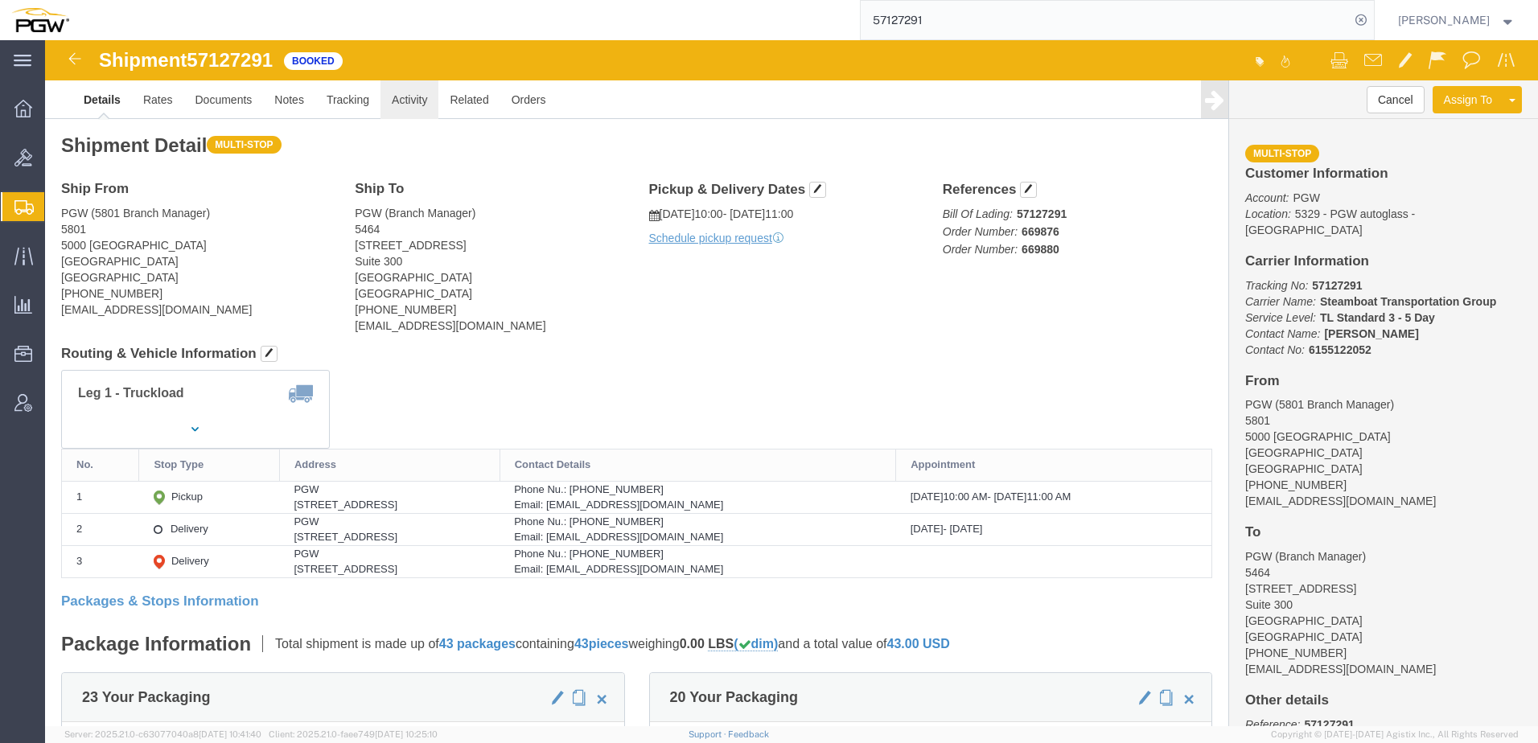
click link "Activity"
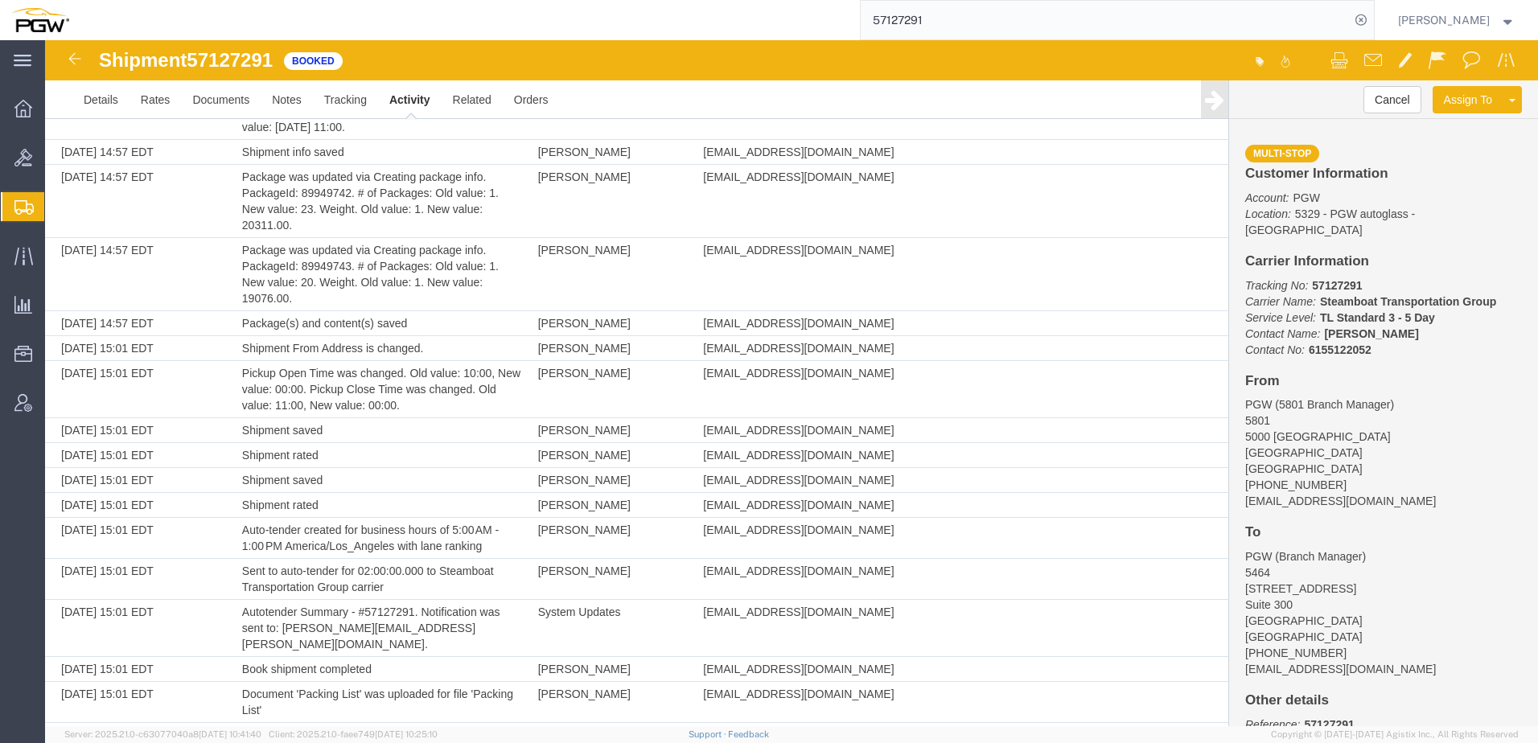
scroll to position [228, 0]
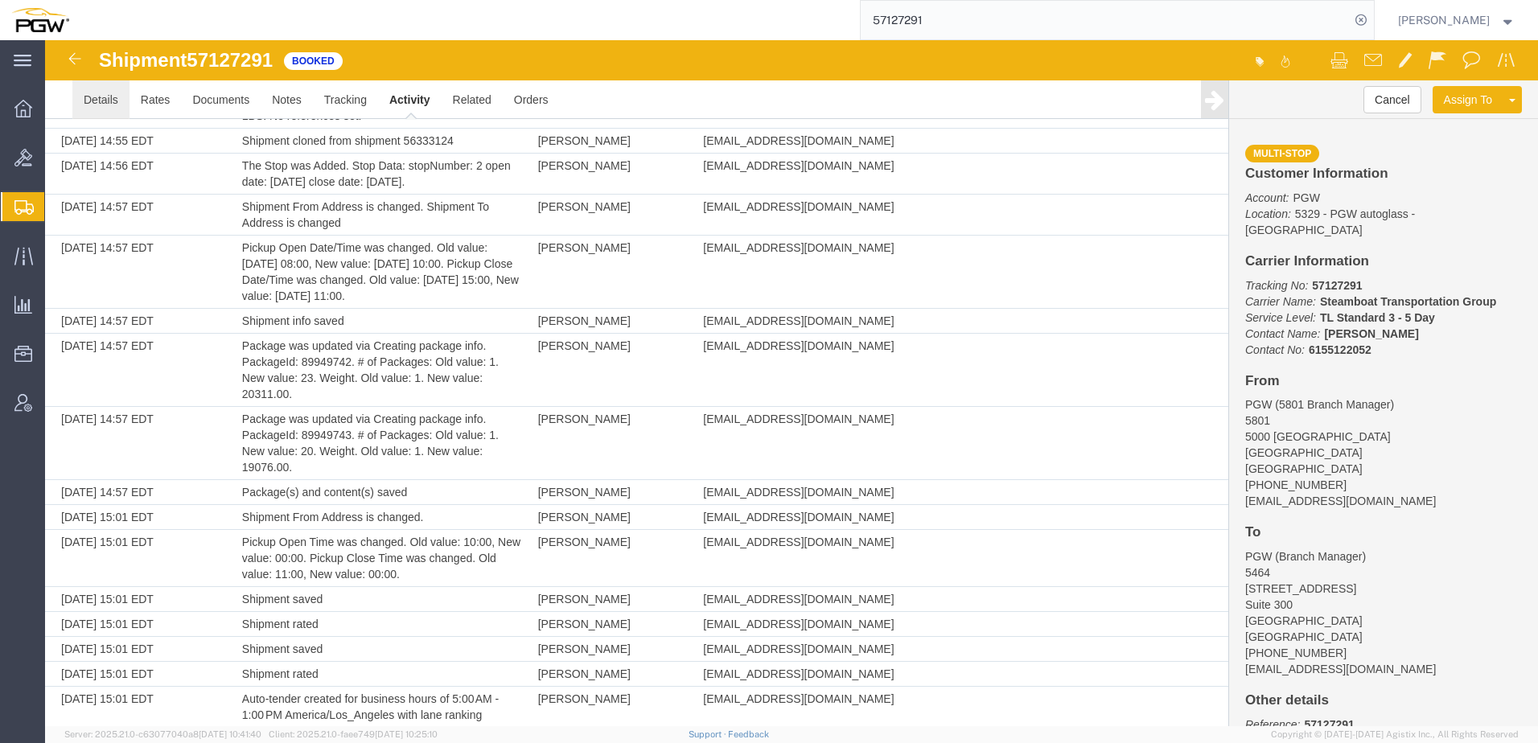
click at [93, 105] on link "Details" at bounding box center [100, 99] width 57 height 39
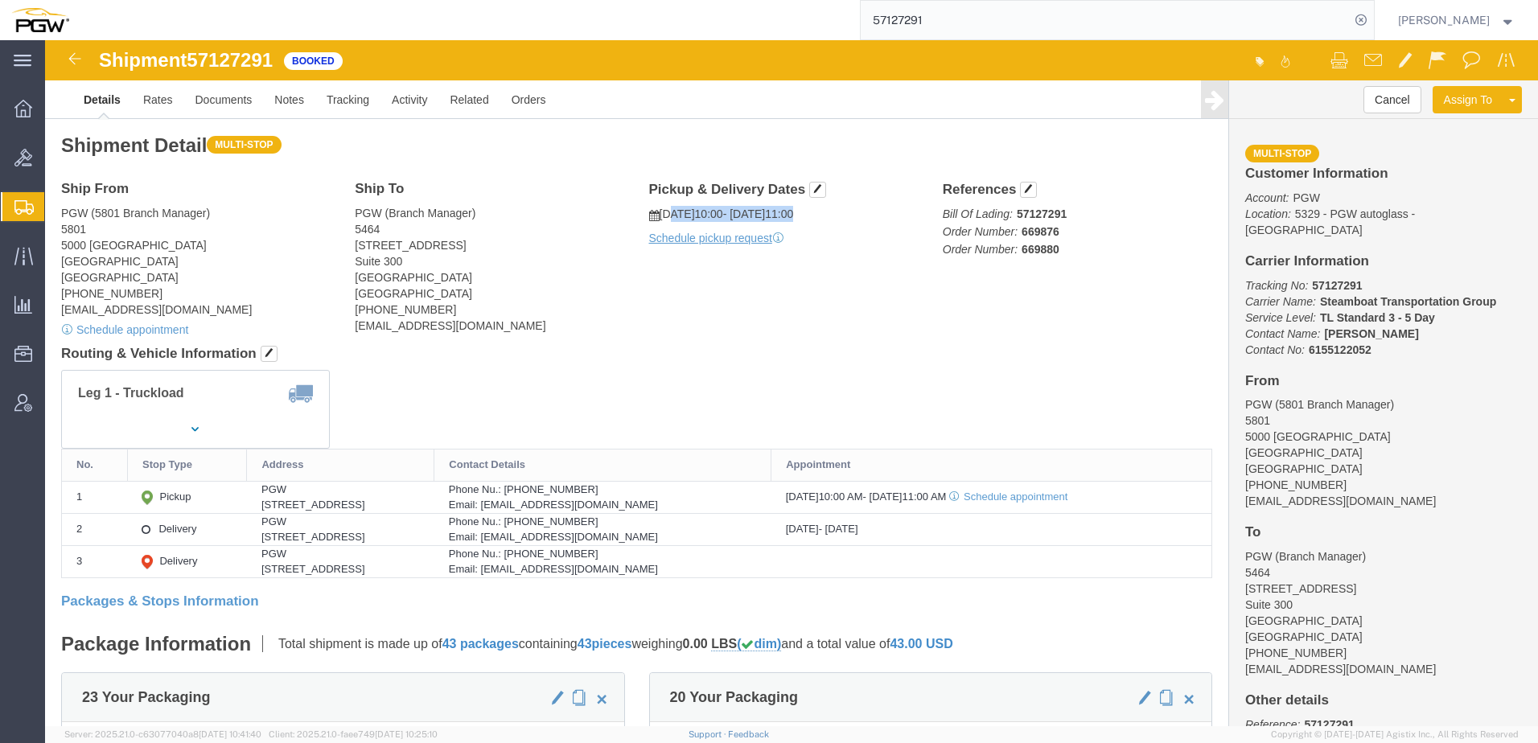
drag, startPoint x: 616, startPoint y: 170, endPoint x: 830, endPoint y: 165, distance: 214.0
click div "Pickup & Delivery Dates 10/16/2025 10:00 - 10/16/2025 11:00 Schedule pickup req…"
click address "PGW (5801 Branch Manager) [STREET_ADDRESS] [PHONE_NUMBER] [EMAIL_ADDRESS][DOMAI…"
click div "Shipment Detail Multi-stop Ship From PGW (5801 Branch Manager) 5801 5000 South …"
click address "PGW (Branch Manager) 5464 9180 E 35th Street N Suite 300 Wichita, KS 67226 Unit…"
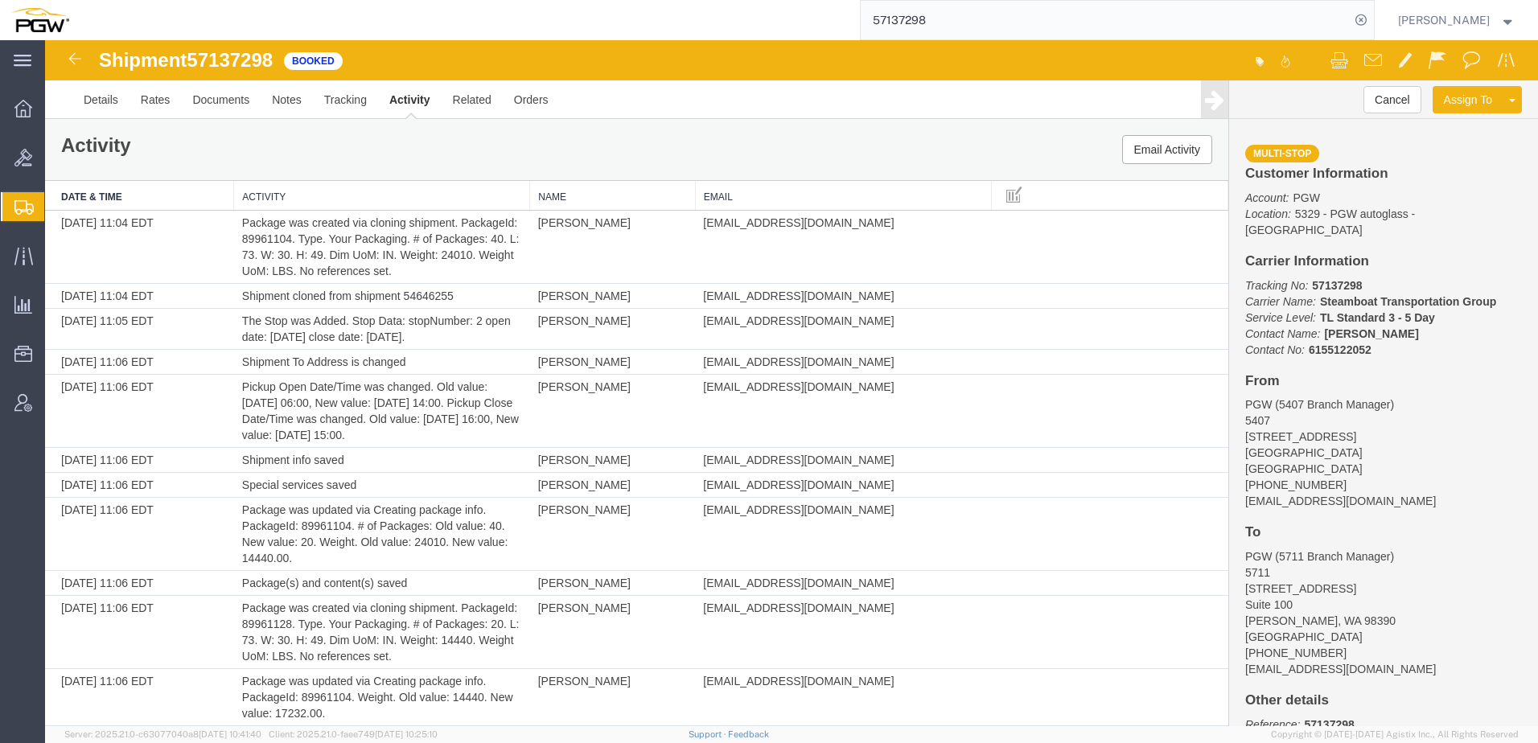
click at [0, 0] on span "Shipment Manager" at bounding box center [0, 0] width 0 height 0
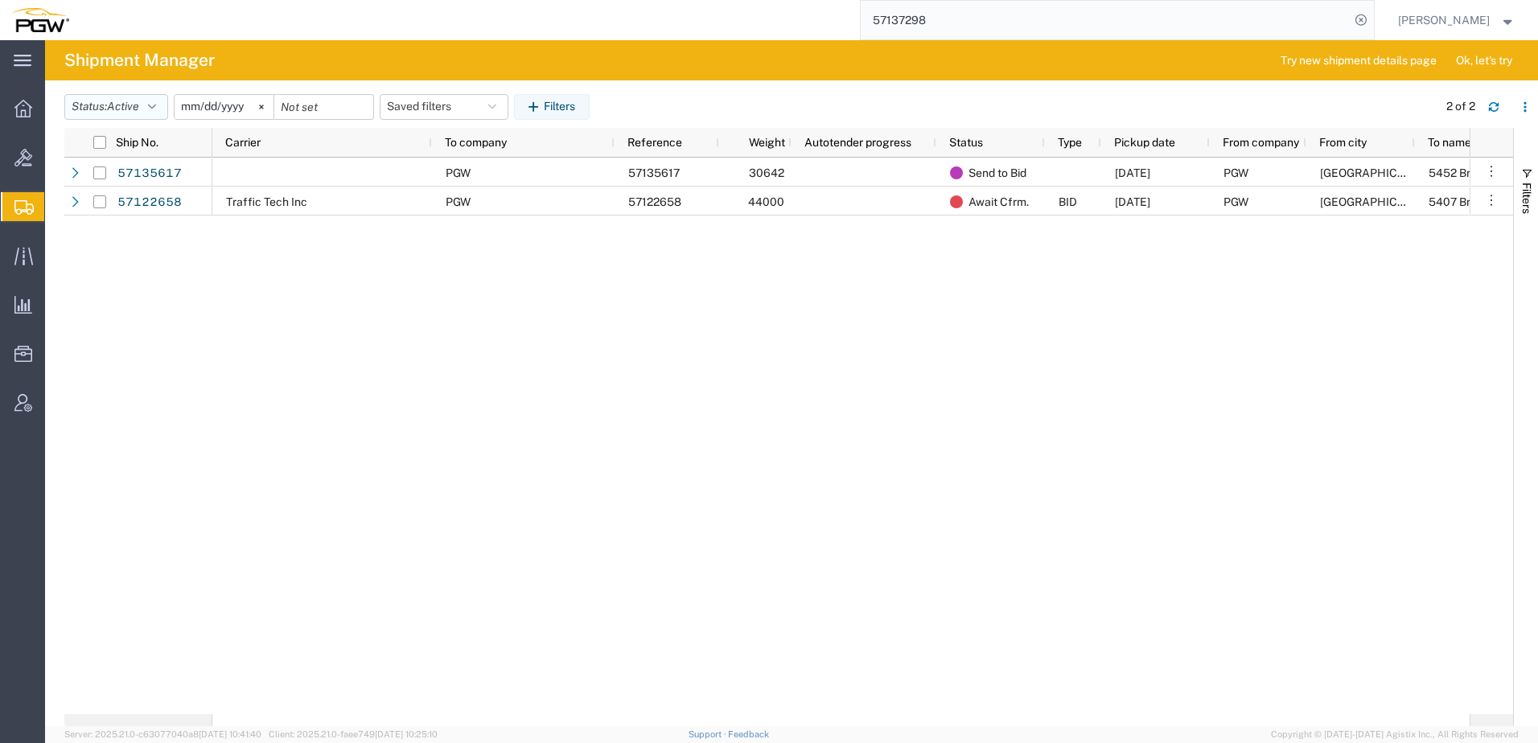
click at [117, 95] on button "Status: Active" at bounding box center [116, 107] width 104 height 26
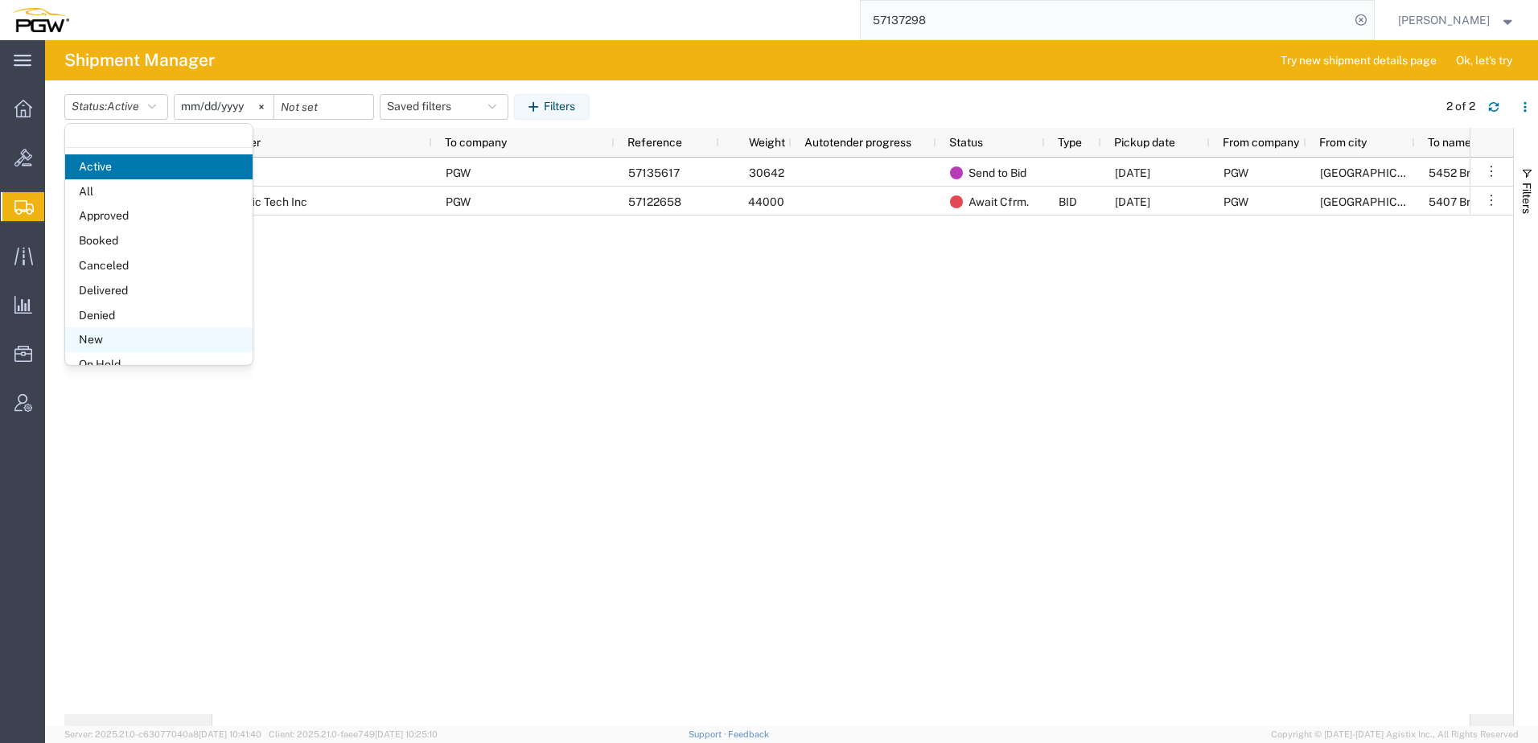
click at [99, 348] on span "New" at bounding box center [158, 339] width 187 height 25
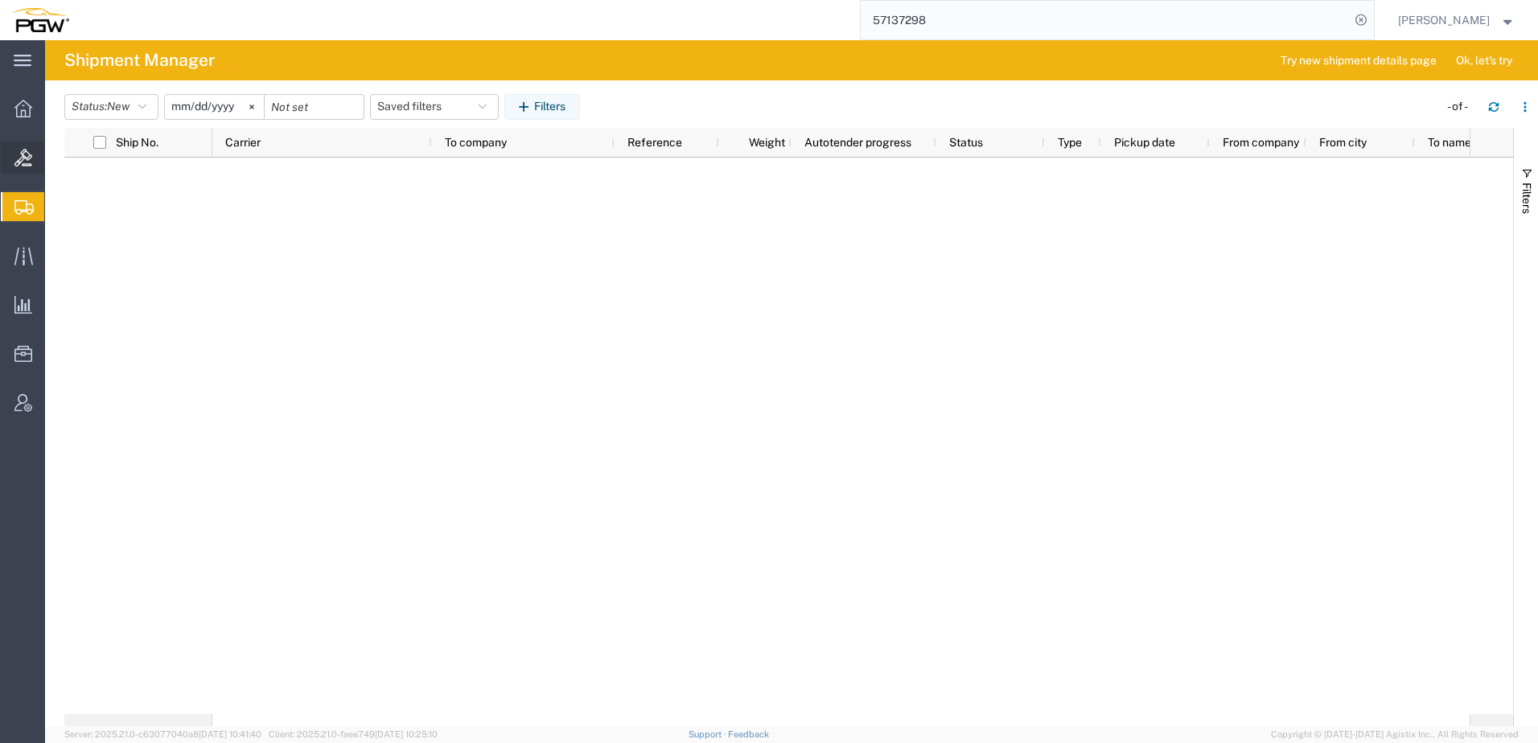
click at [56, 157] on span "Bids" at bounding box center [49, 158] width 11 height 32
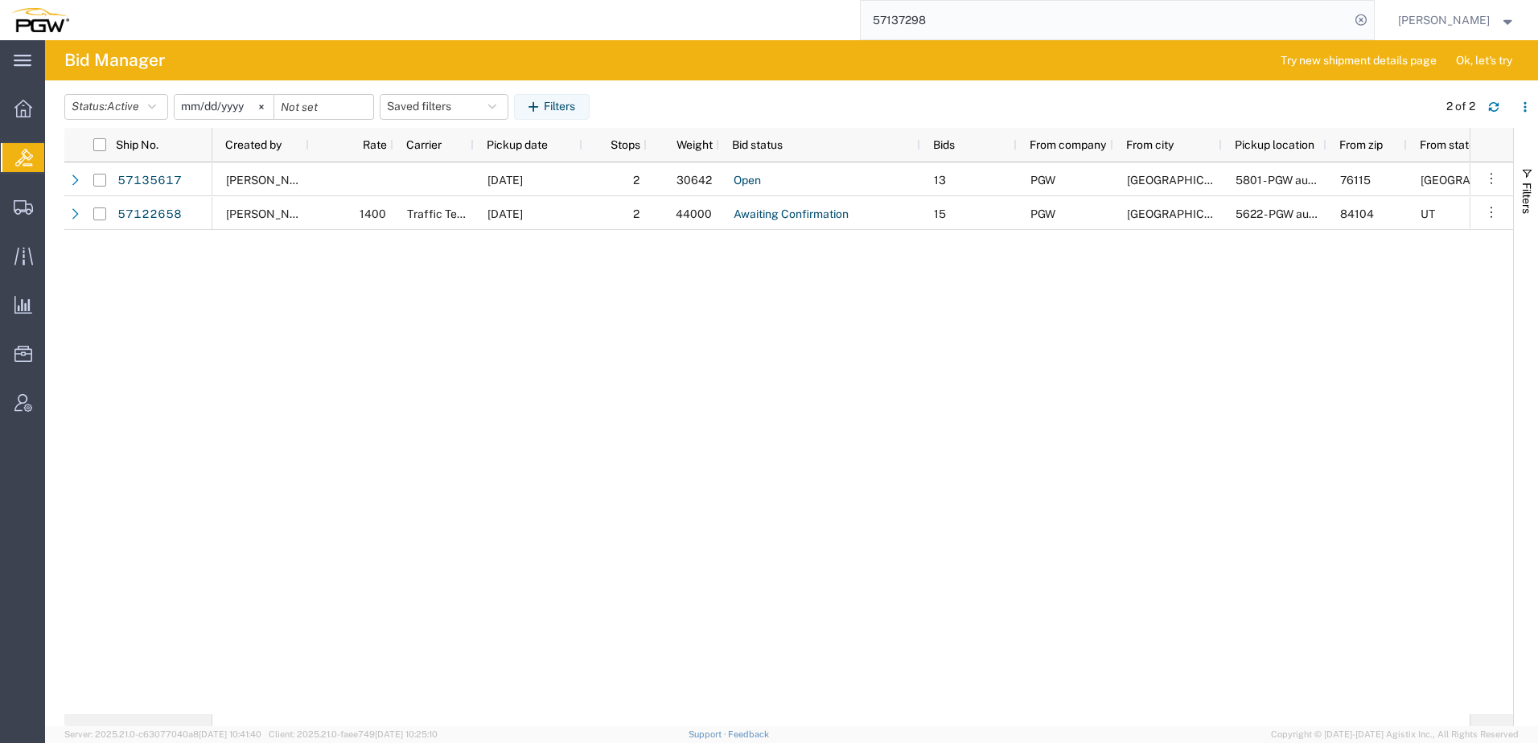
click at [594, 430] on div "Ksenia Gushchina-Kerecz 10/17/2025 2 30642 Open 13 PGW Fort Worth 5801 - PGW au…" at bounding box center [840, 438] width 1257 height 552
